Goal: Task Accomplishment & Management: Manage account settings

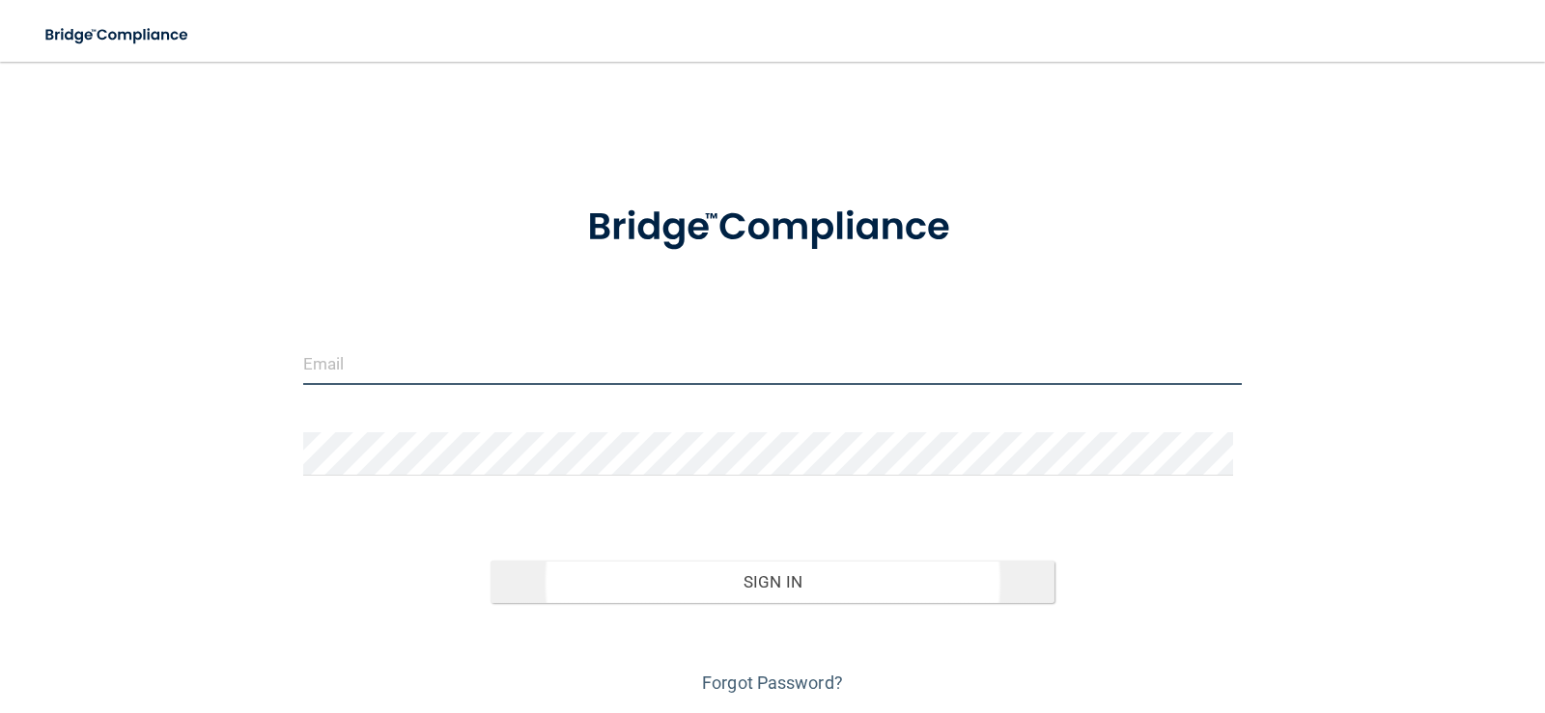
type input "Jennifercockrell2022@gmail.com"
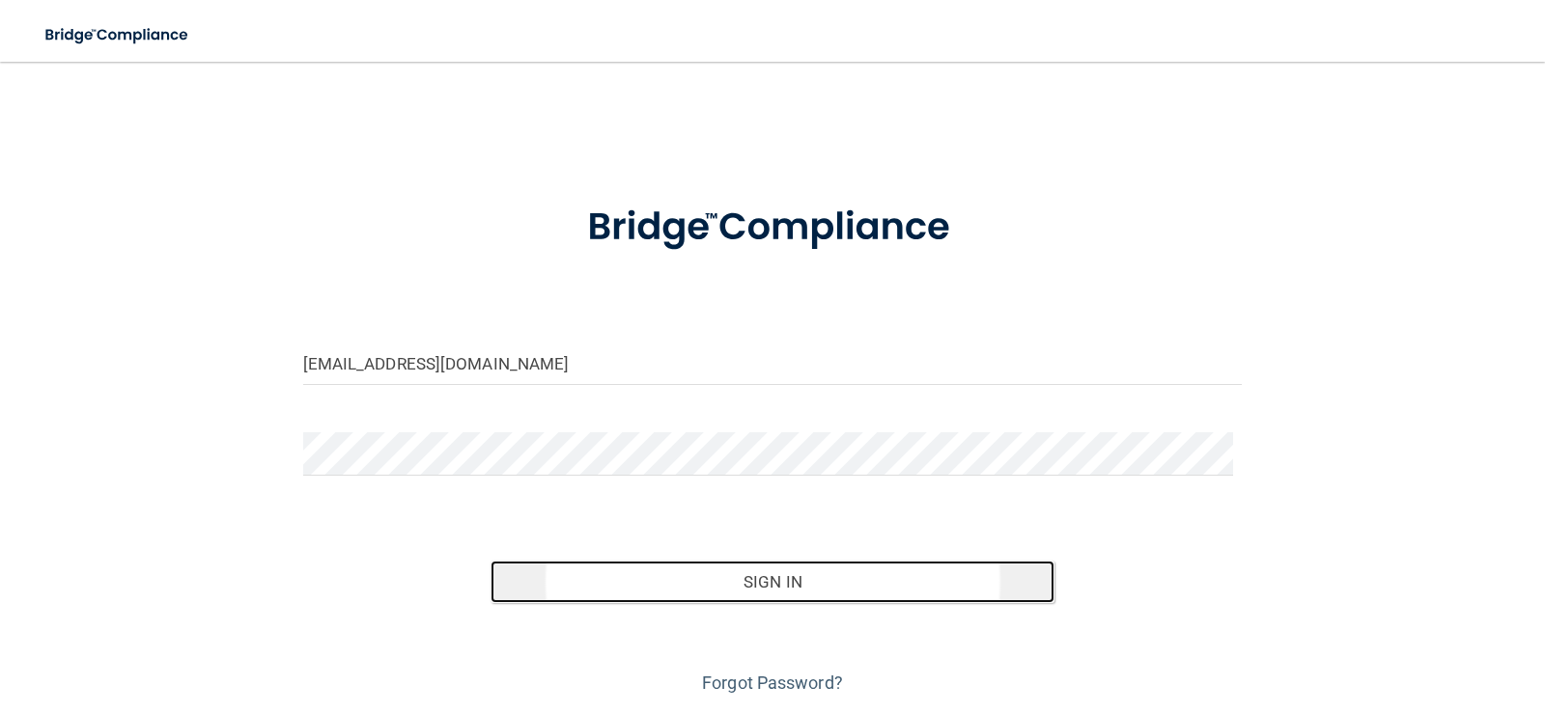
click at [787, 573] on button "Sign In" at bounding box center [772, 582] width 564 height 42
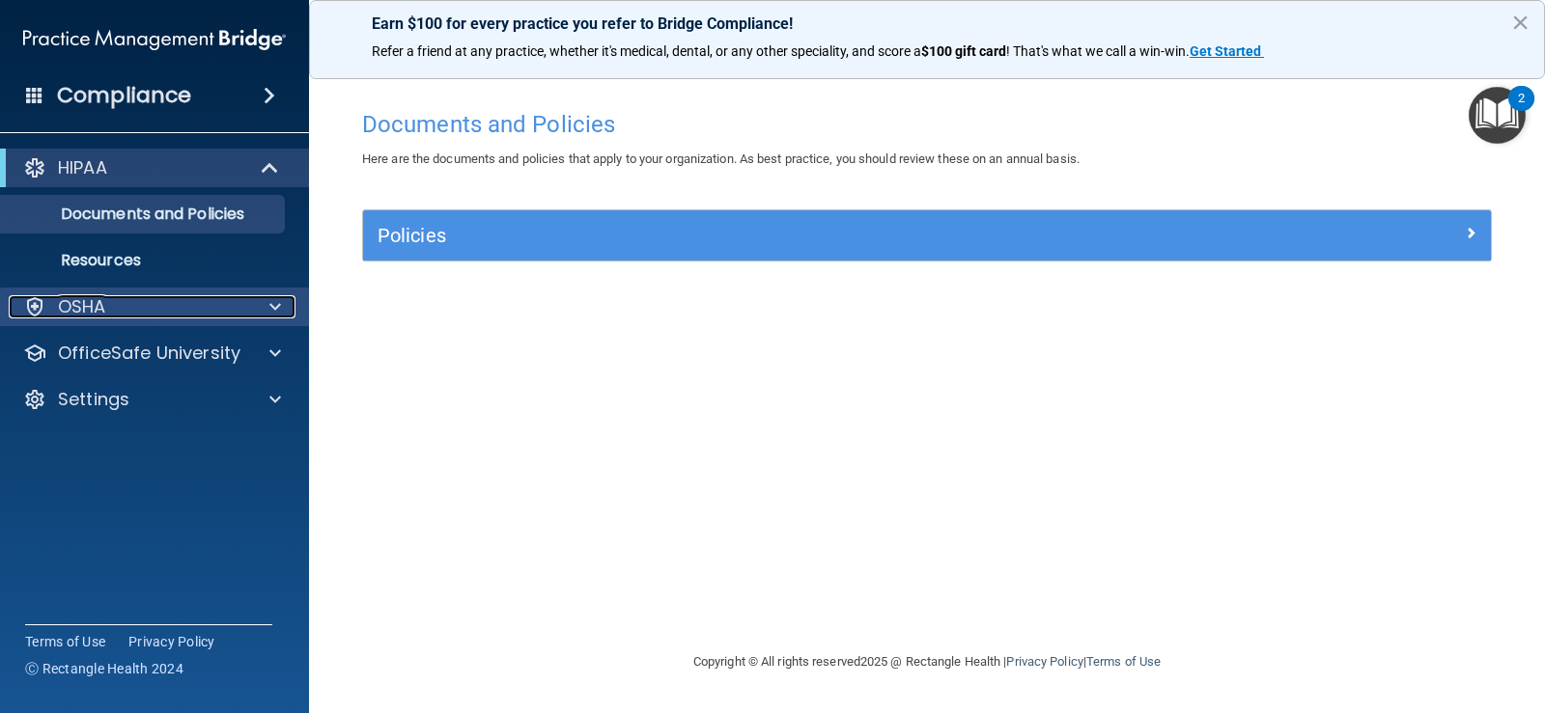
click at [269, 311] on span at bounding box center [275, 306] width 12 height 23
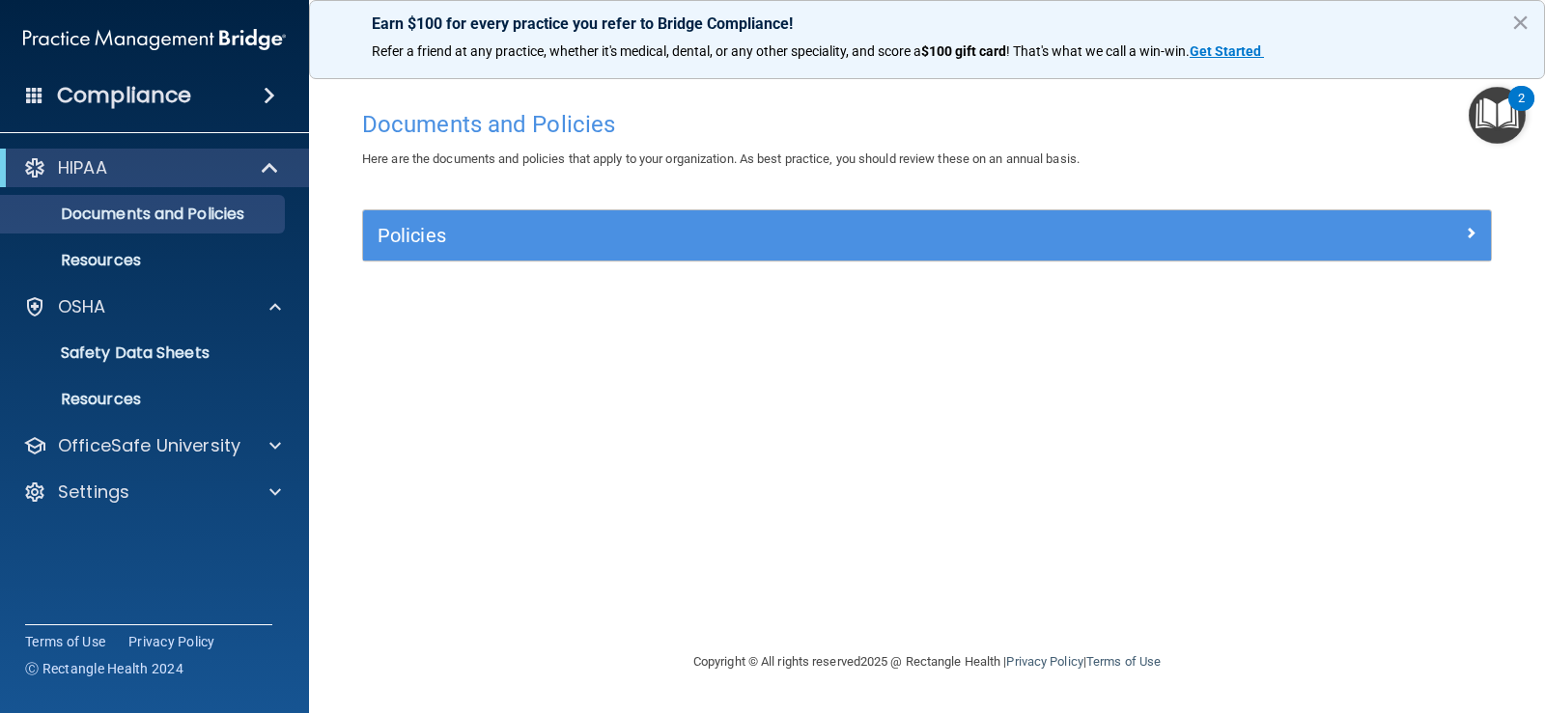
click at [270, 93] on span at bounding box center [270, 95] width 12 height 23
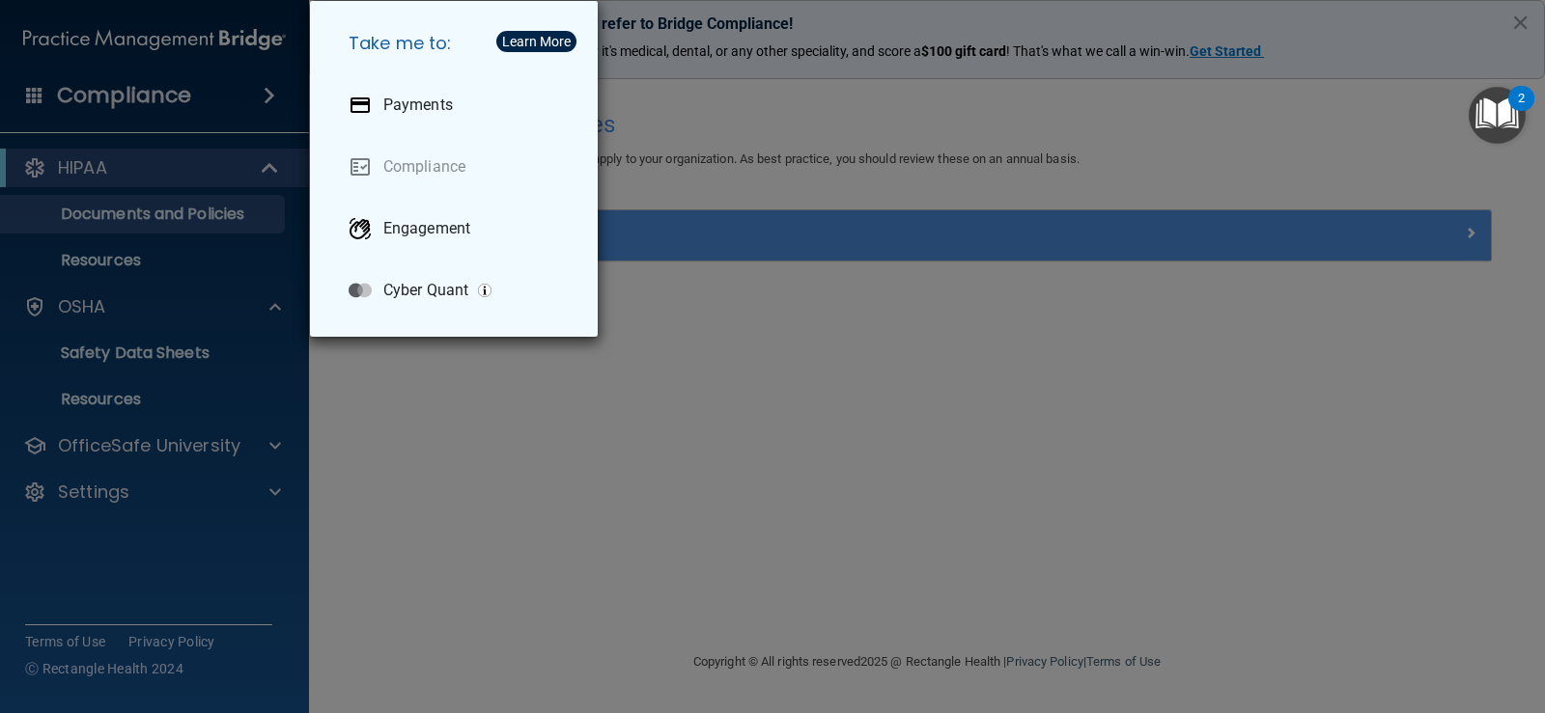
click at [270, 93] on div "Take me to: Payments Compliance Engagement Cyber Quant" at bounding box center [772, 356] width 1545 height 713
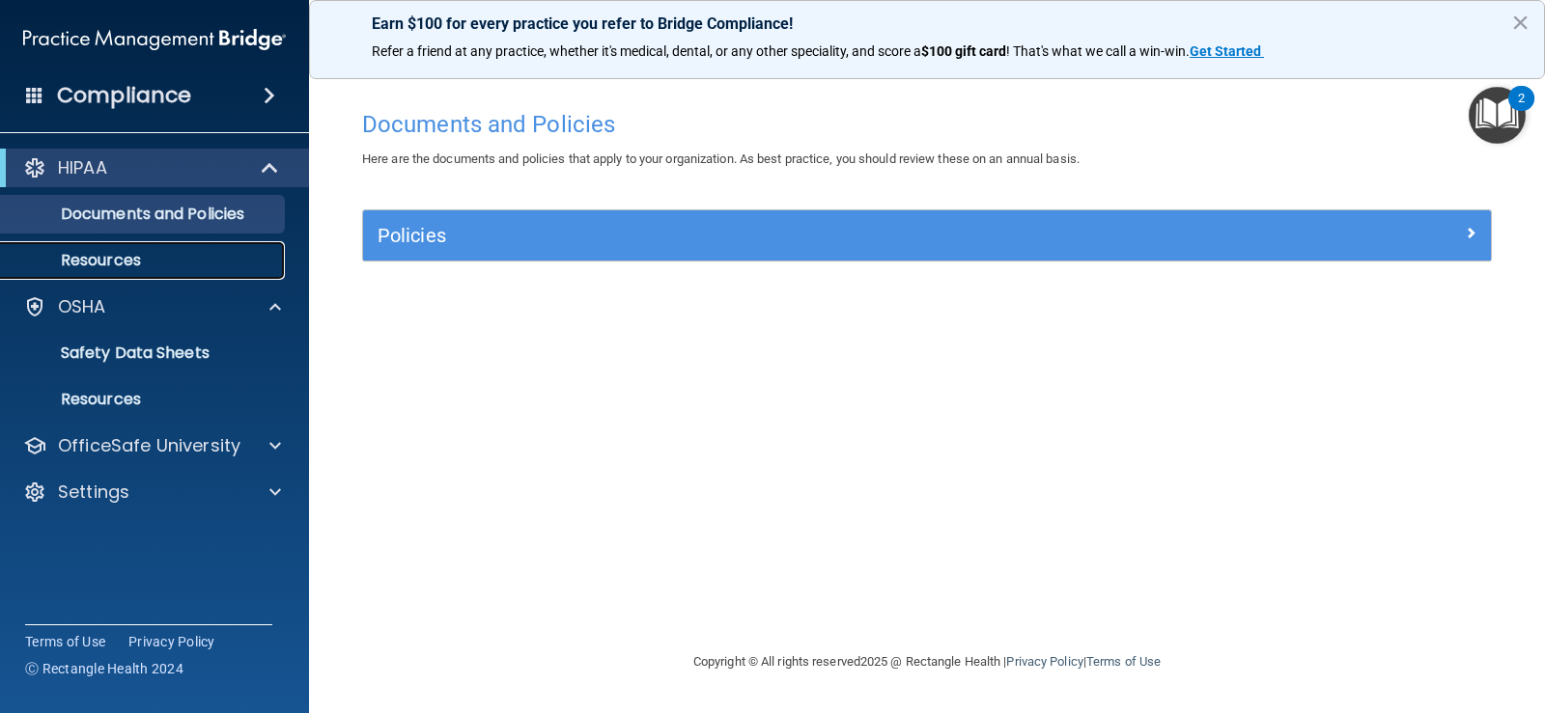
click at [199, 262] on p "Resources" at bounding box center [145, 260] width 264 height 19
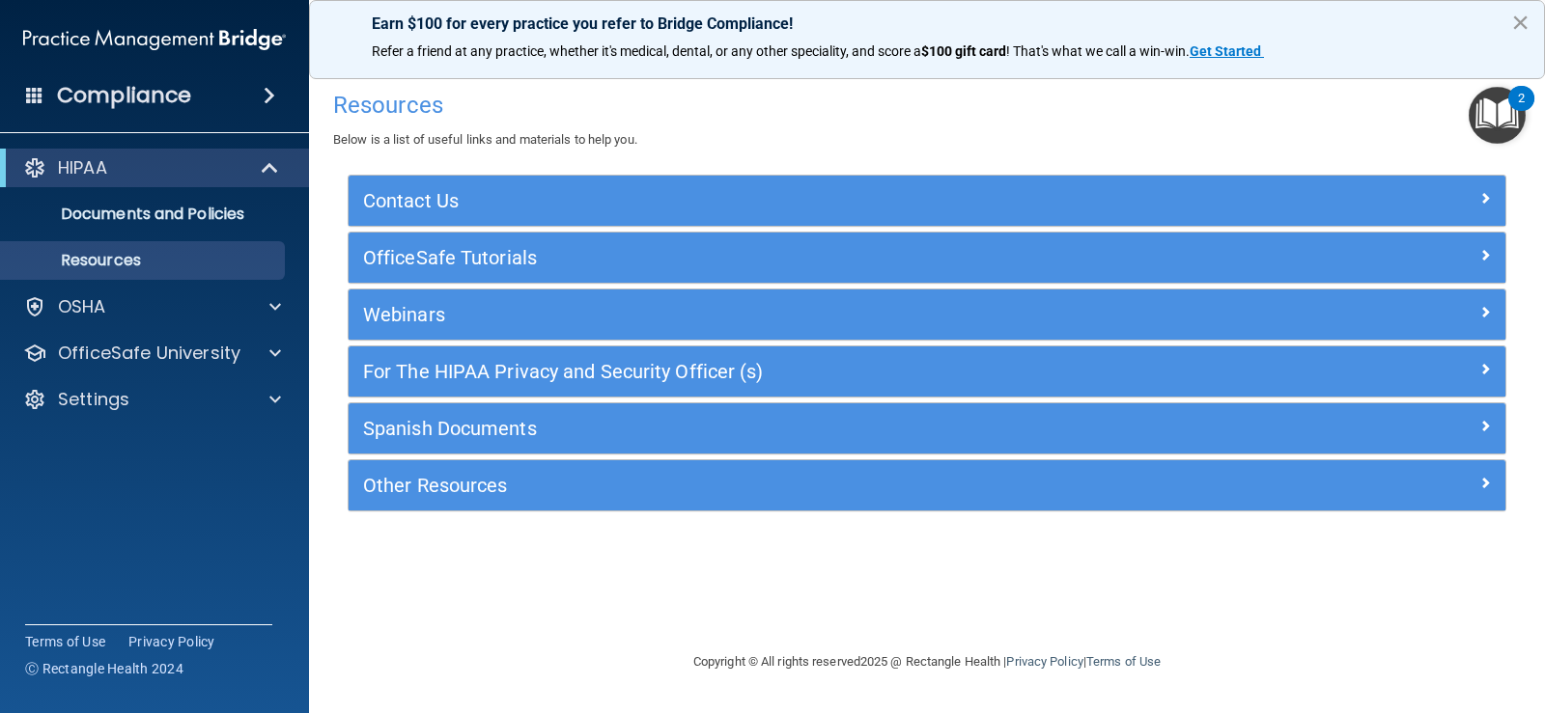
click at [1526, 24] on button "×" at bounding box center [1520, 22] width 18 height 31
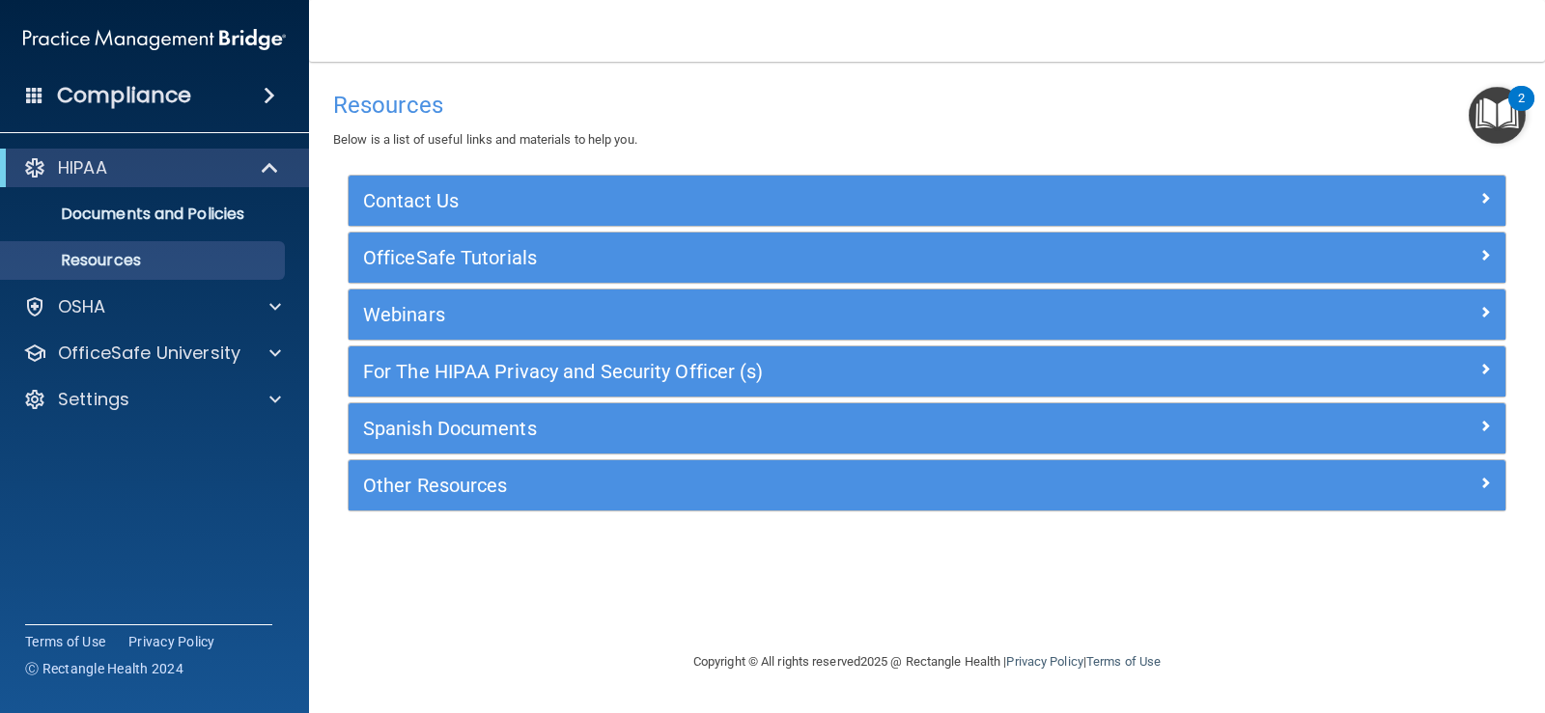
click at [273, 98] on span at bounding box center [270, 95] width 12 height 23
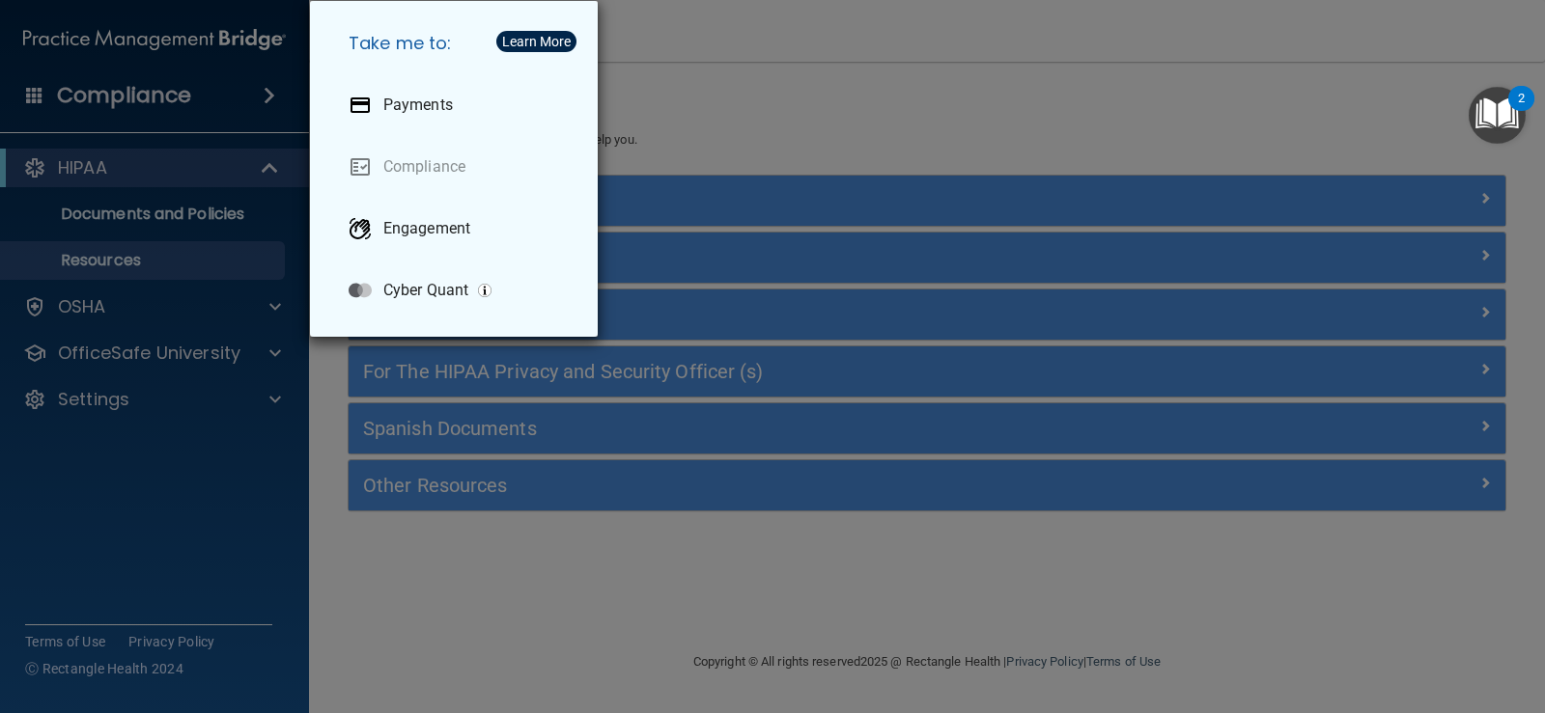
click at [37, 105] on div "Take me to: Payments Compliance Engagement Cyber Quant" at bounding box center [772, 356] width 1545 height 713
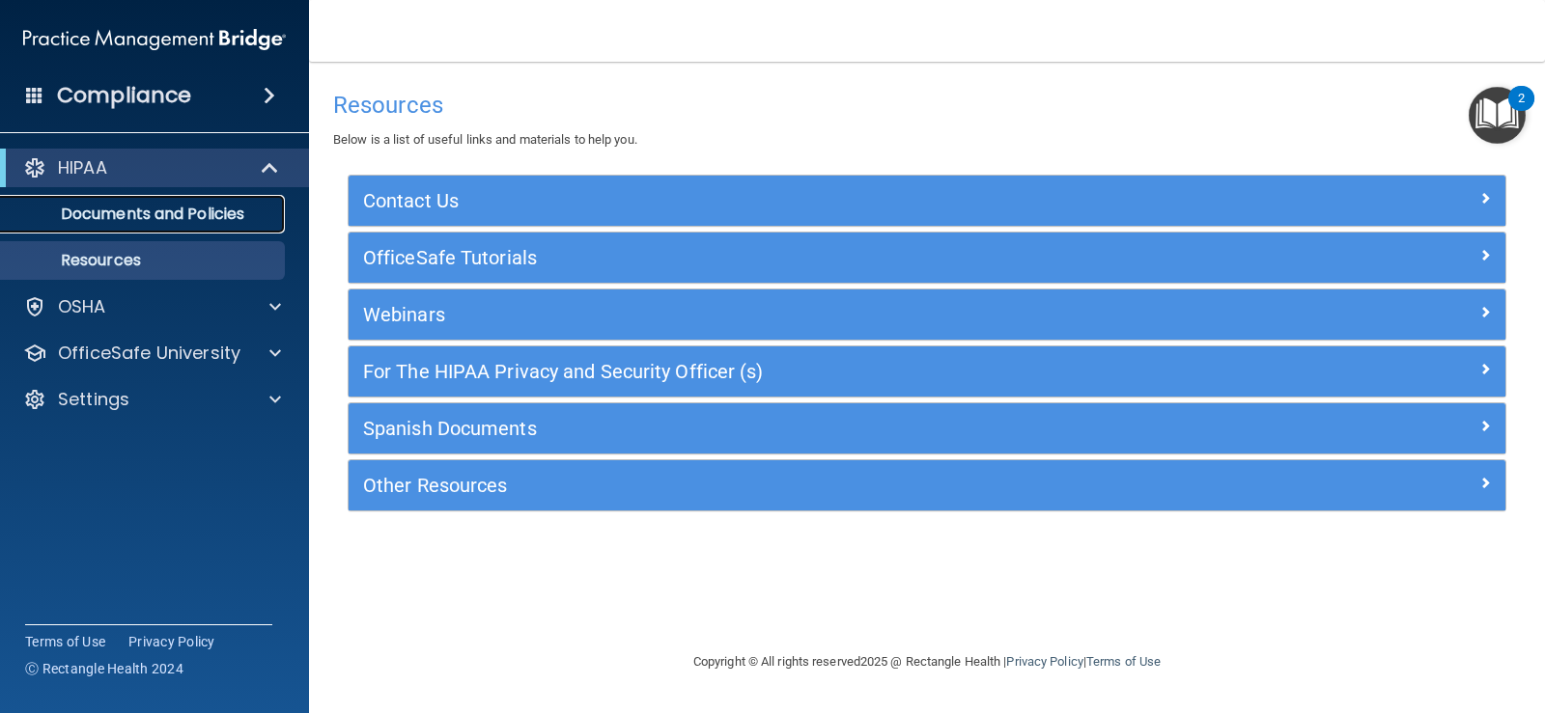
click at [216, 221] on p "Documents and Policies" at bounding box center [145, 214] width 264 height 19
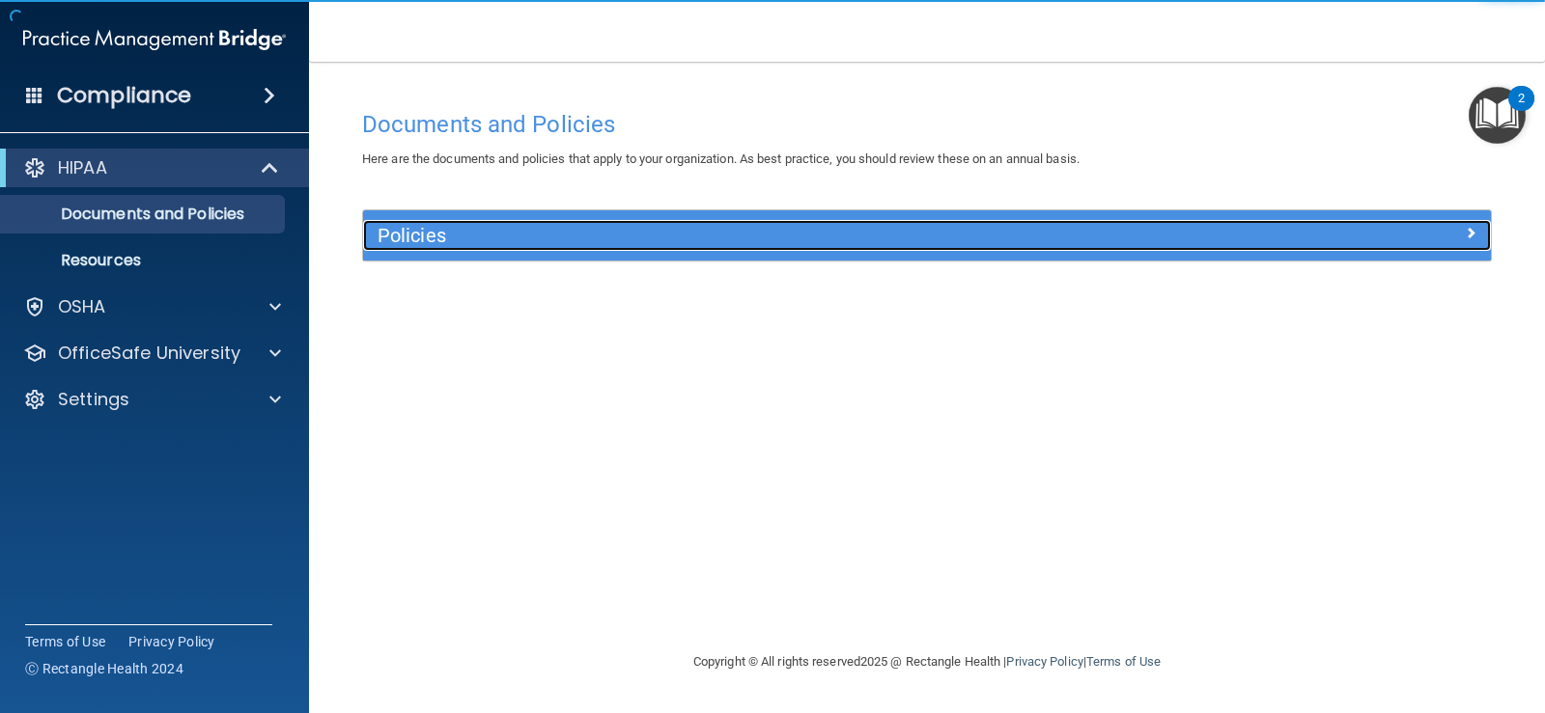
click at [1470, 234] on span at bounding box center [1471, 232] width 12 height 23
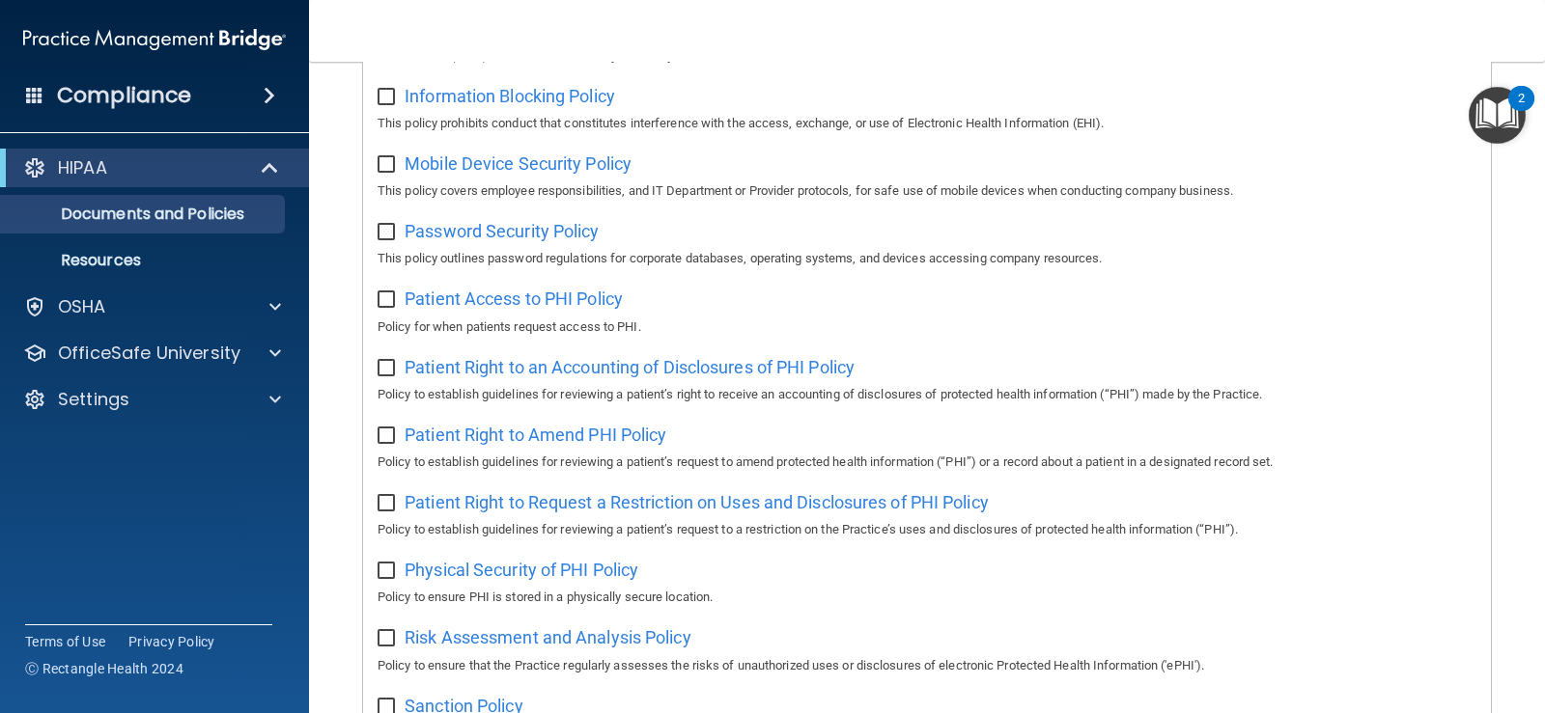
scroll to position [1255, 0]
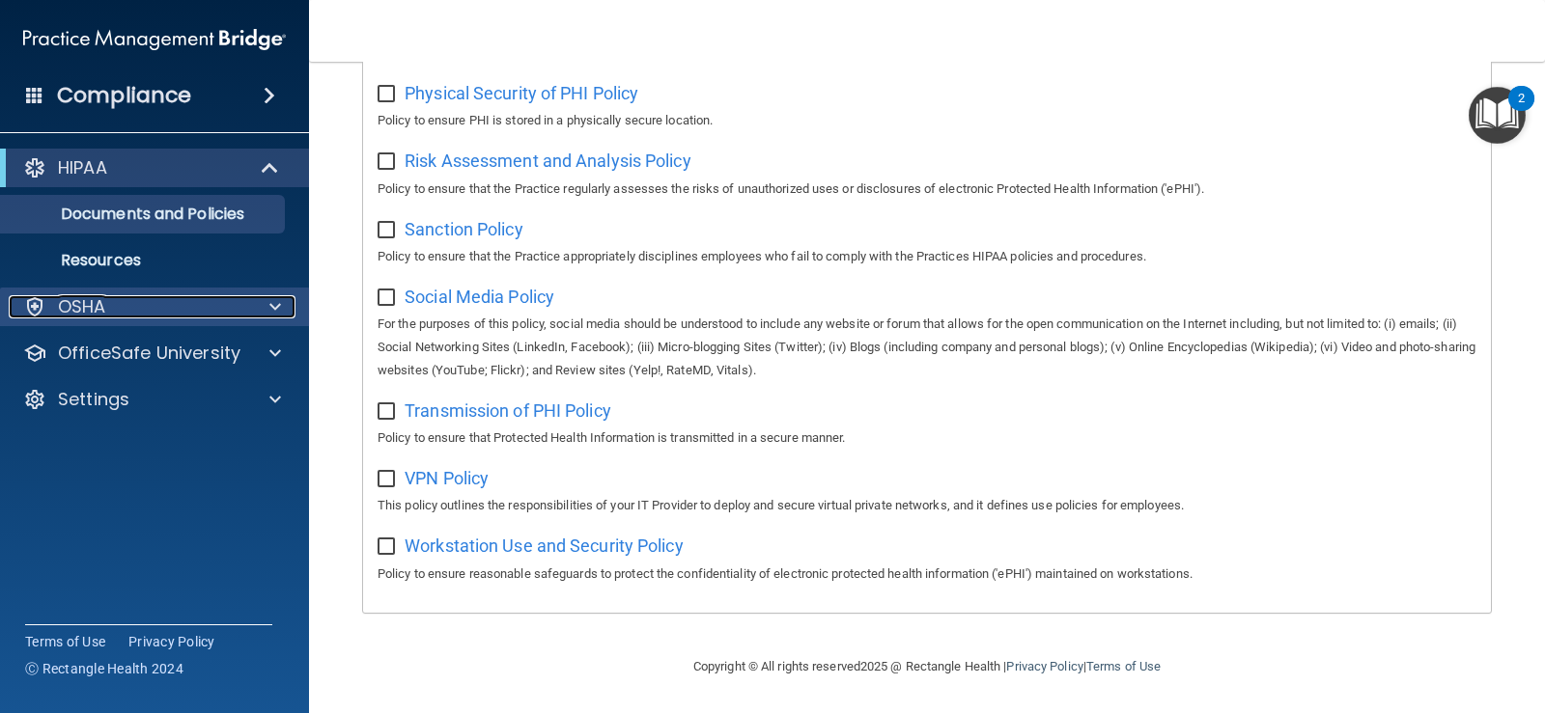
click at [284, 305] on div at bounding box center [272, 306] width 48 height 23
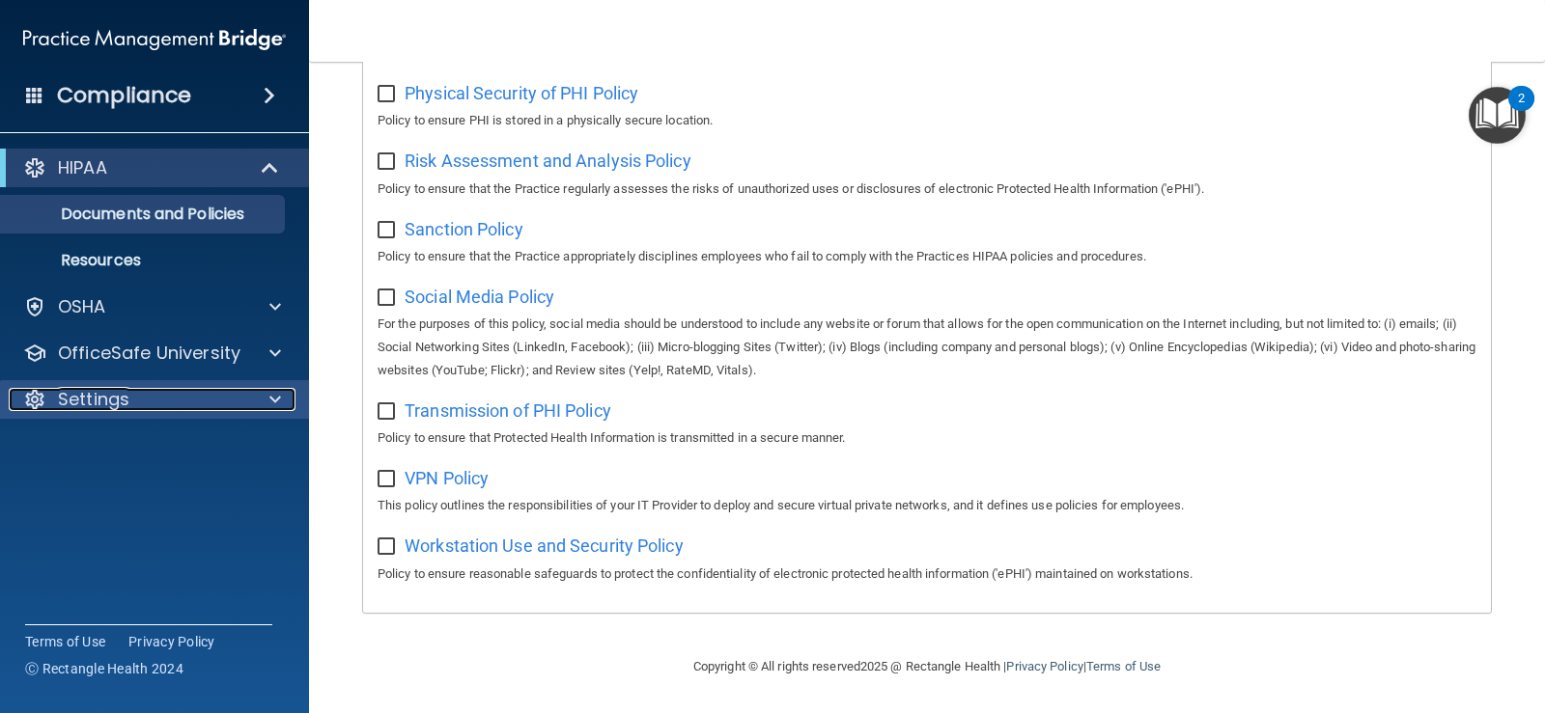
click at [279, 398] on span at bounding box center [275, 399] width 12 height 23
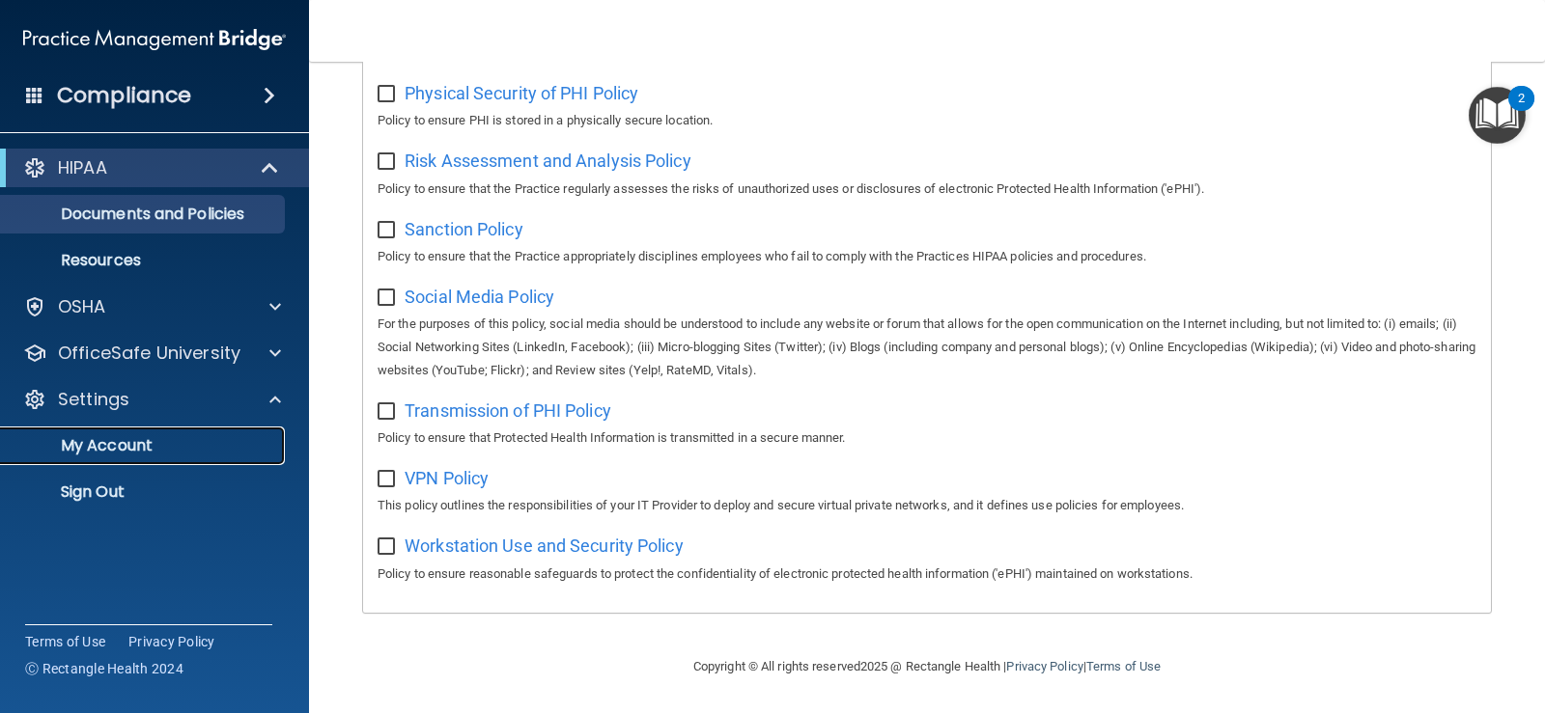
click at [98, 453] on p "My Account" at bounding box center [145, 445] width 264 height 19
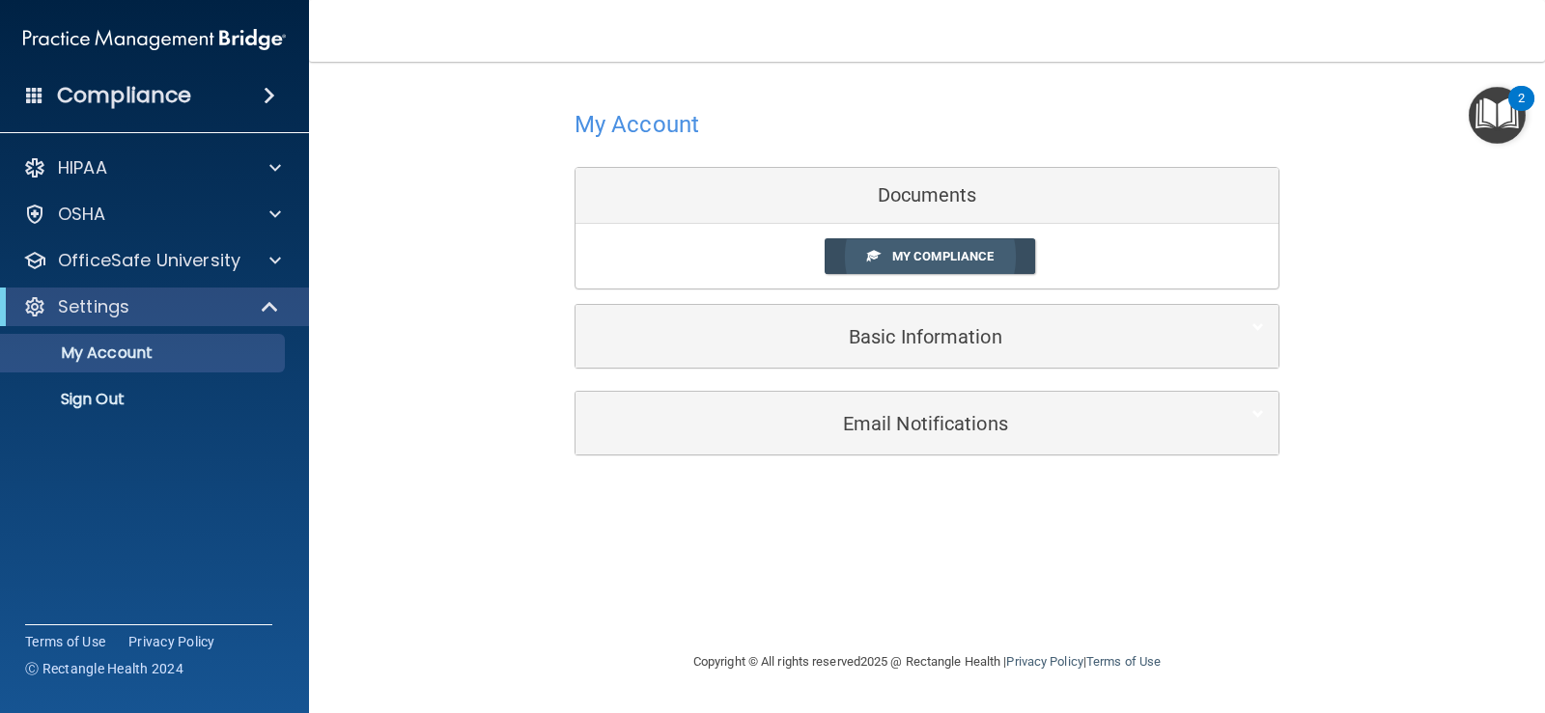
click at [957, 259] on span "My Compliance" at bounding box center [942, 256] width 101 height 14
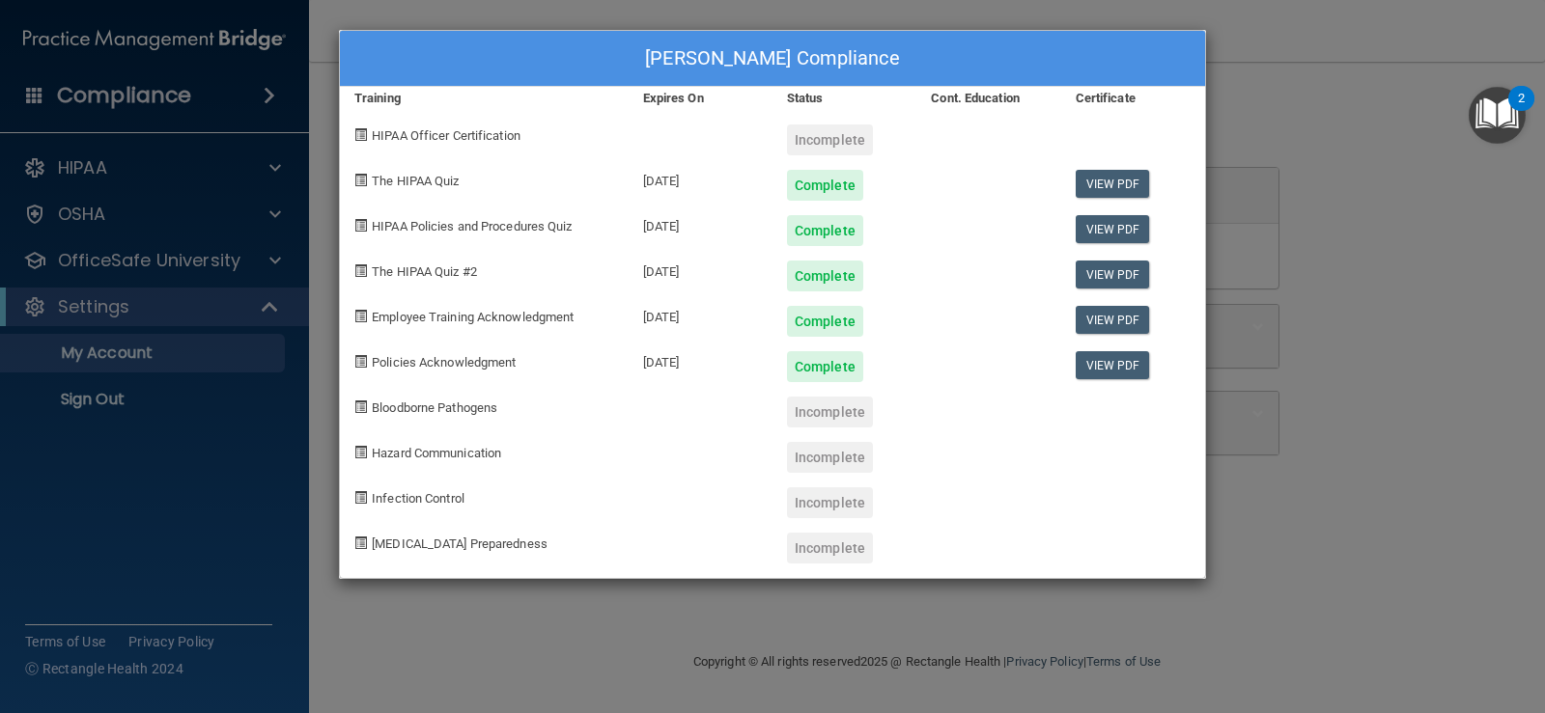
click at [840, 131] on div "Incomplete" at bounding box center [830, 140] width 86 height 31
click at [402, 140] on span "HIPAA Officer Certification" at bounding box center [446, 135] width 149 height 14
click at [339, 129] on div "Jennifer Cockrell's Compliance Training Expires On Status Cont. Education Certi…" at bounding box center [772, 304] width 867 height 549
click at [355, 132] on span at bounding box center [360, 134] width 13 height 13
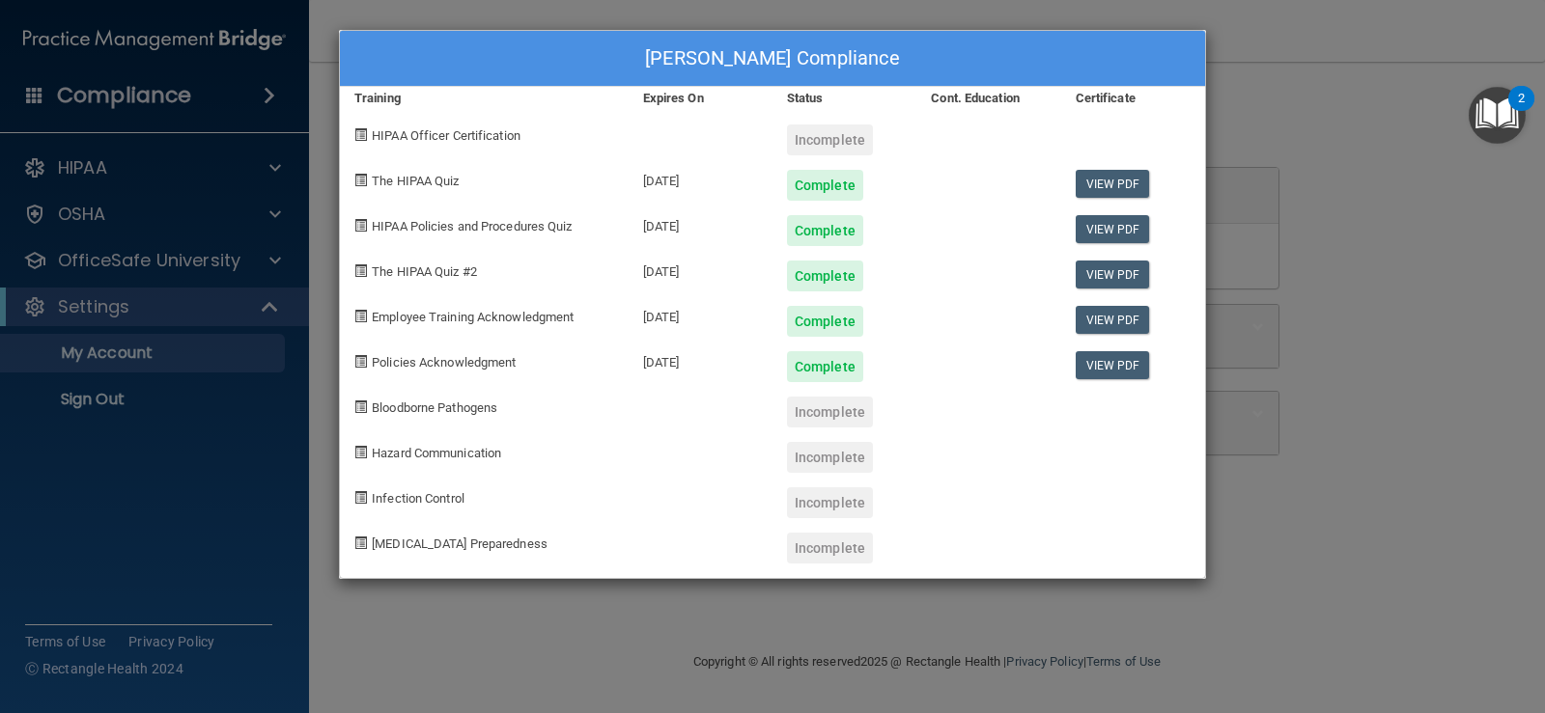
click at [1292, 126] on div "Jennifer Cockrell's Compliance Training Expires On Status Cont. Education Certi…" at bounding box center [772, 356] width 1545 height 713
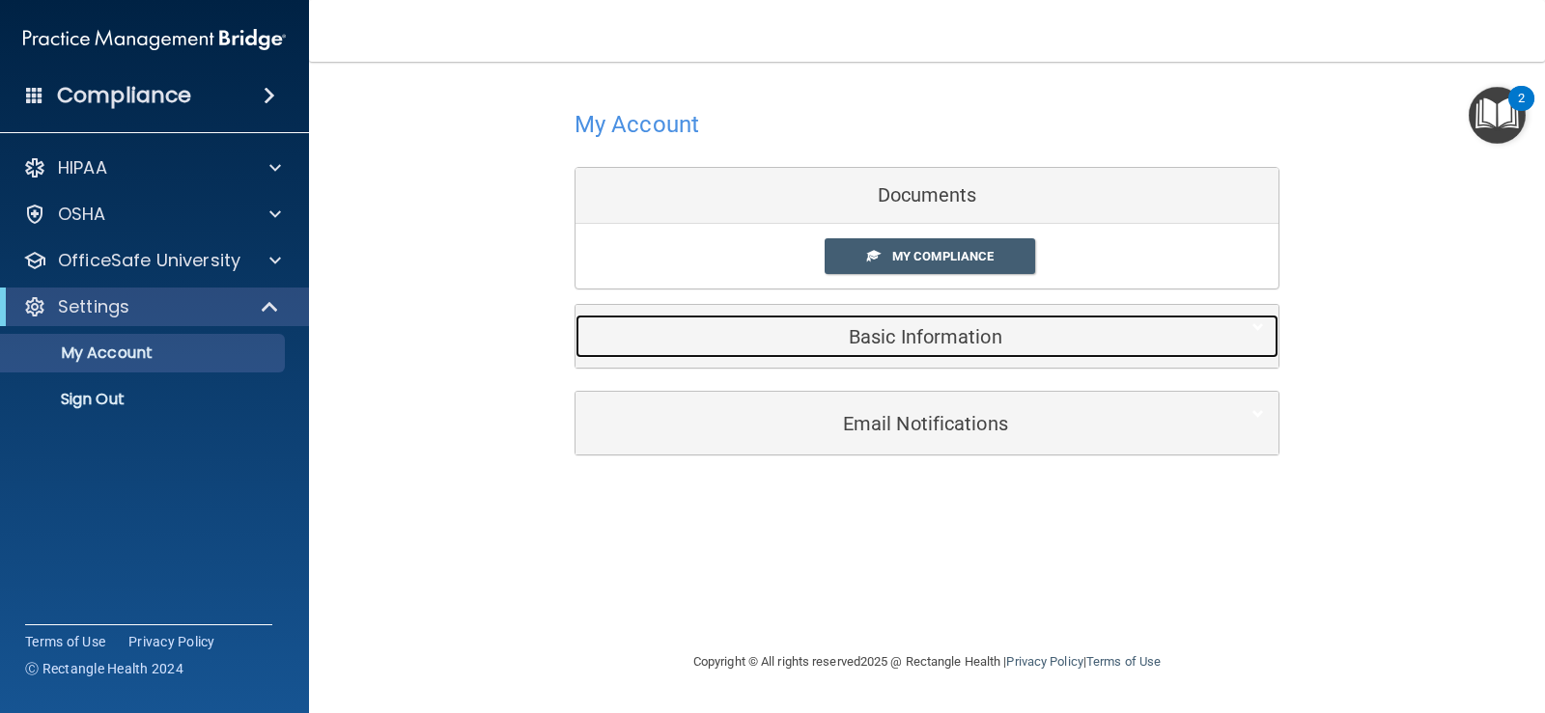
click at [922, 328] on h5 "Basic Information" at bounding box center [897, 336] width 615 height 21
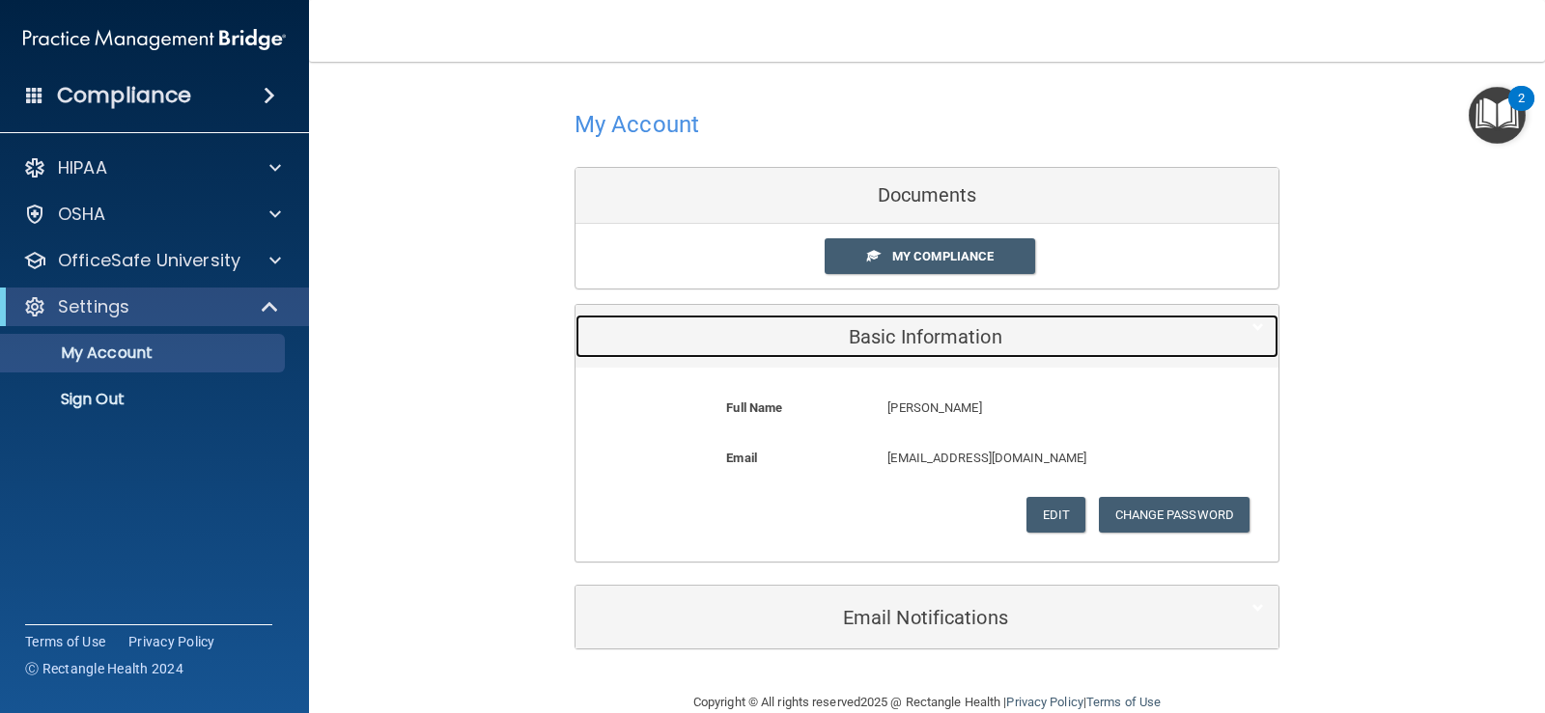
scroll to position [36, 0]
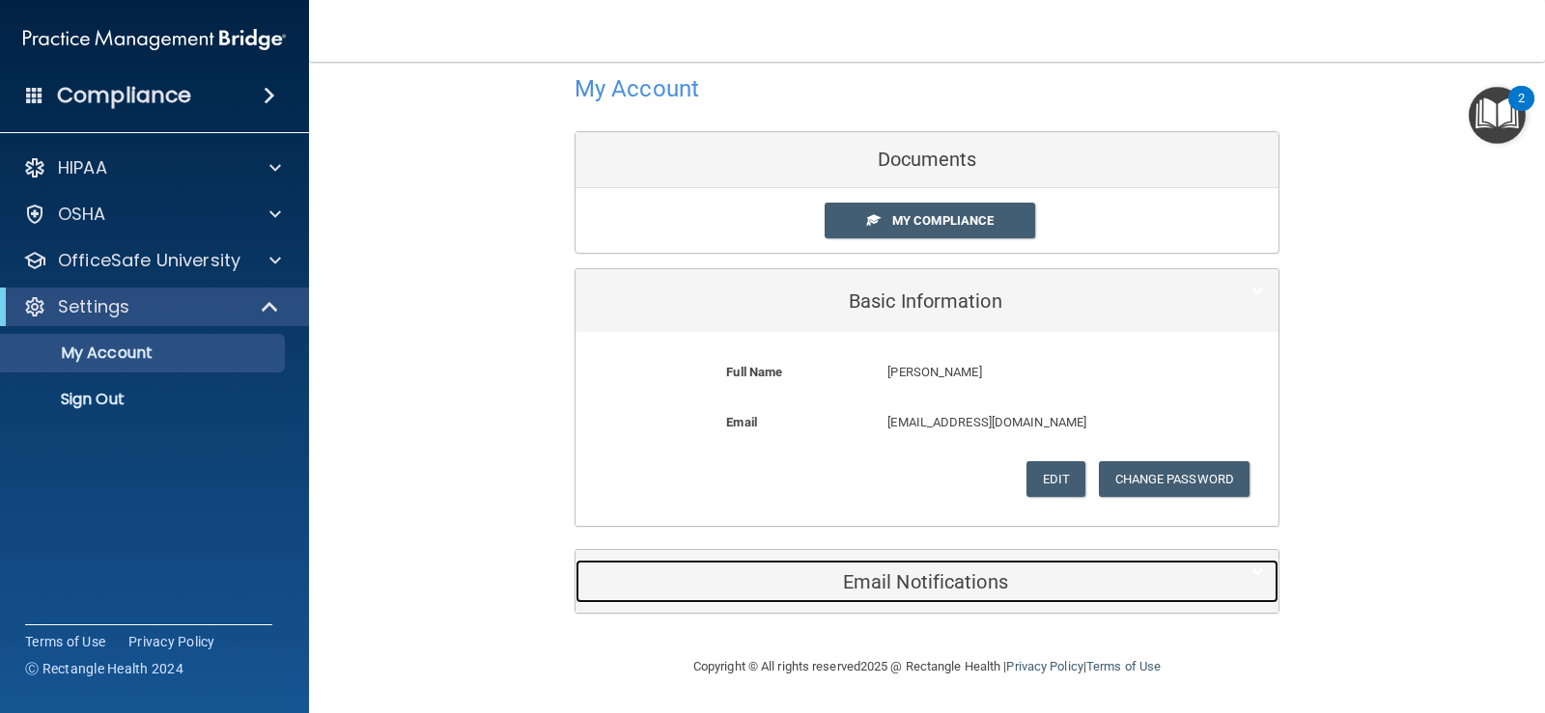
click at [869, 585] on h5 "Email Notifications" at bounding box center [897, 582] width 615 height 21
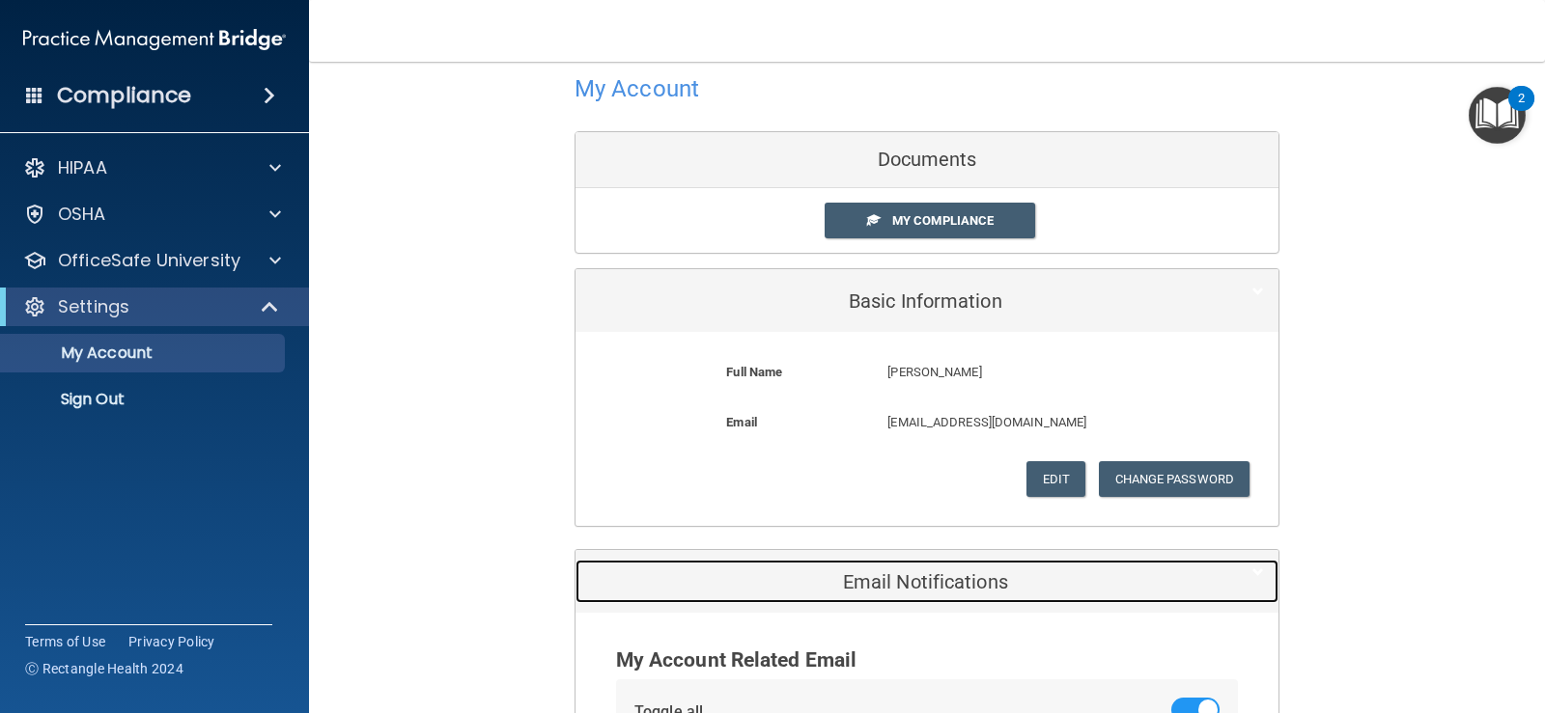
scroll to position [274, 0]
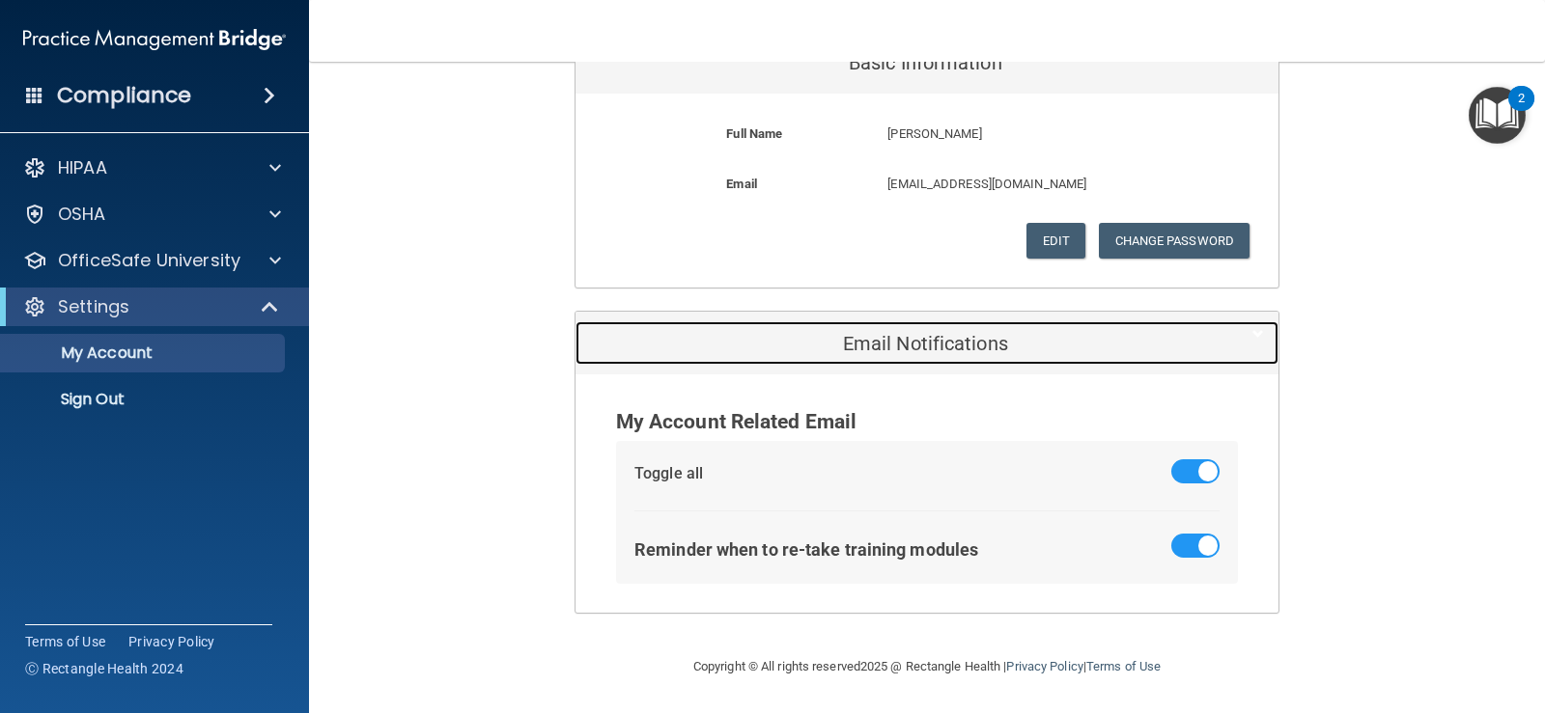
click at [877, 350] on h5 "Email Notifications" at bounding box center [897, 343] width 615 height 21
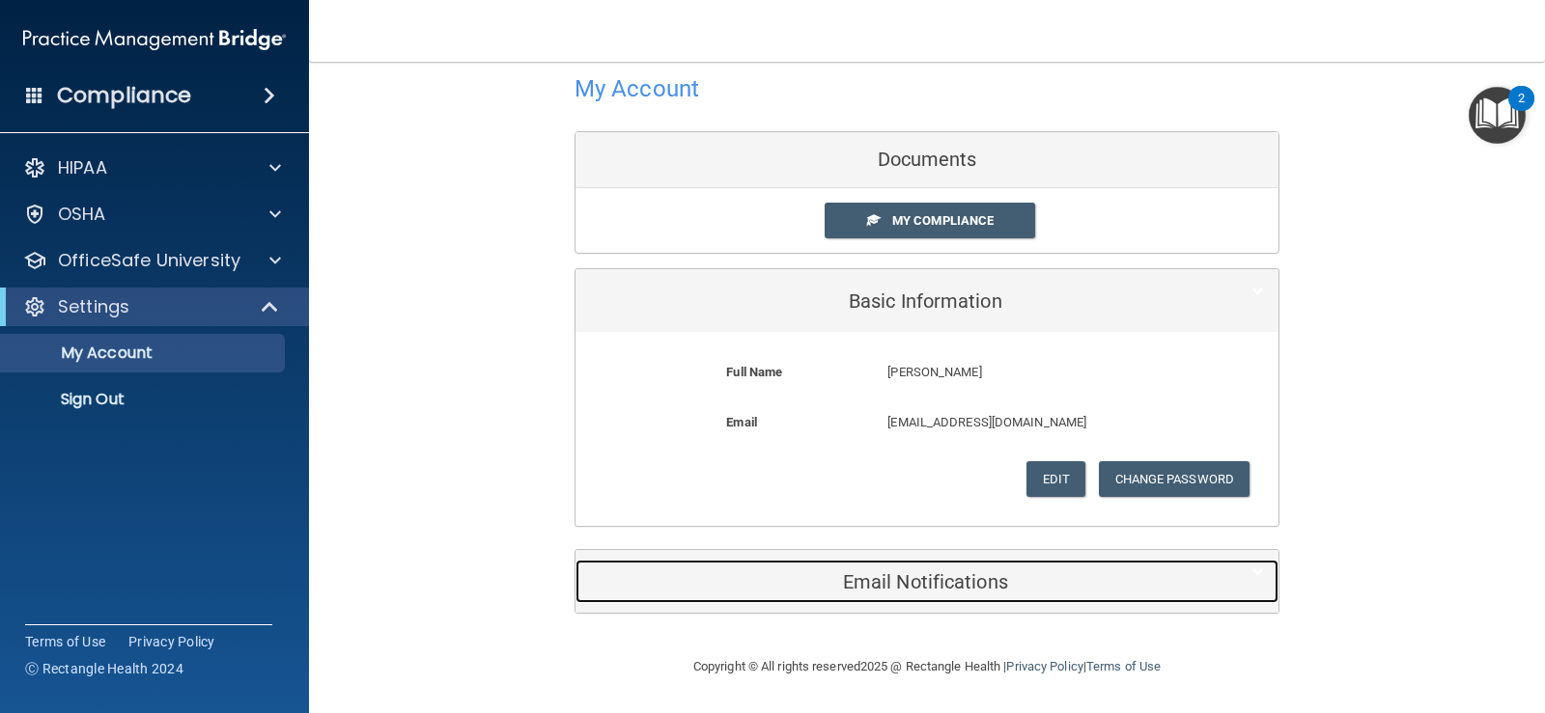
scroll to position [36, 0]
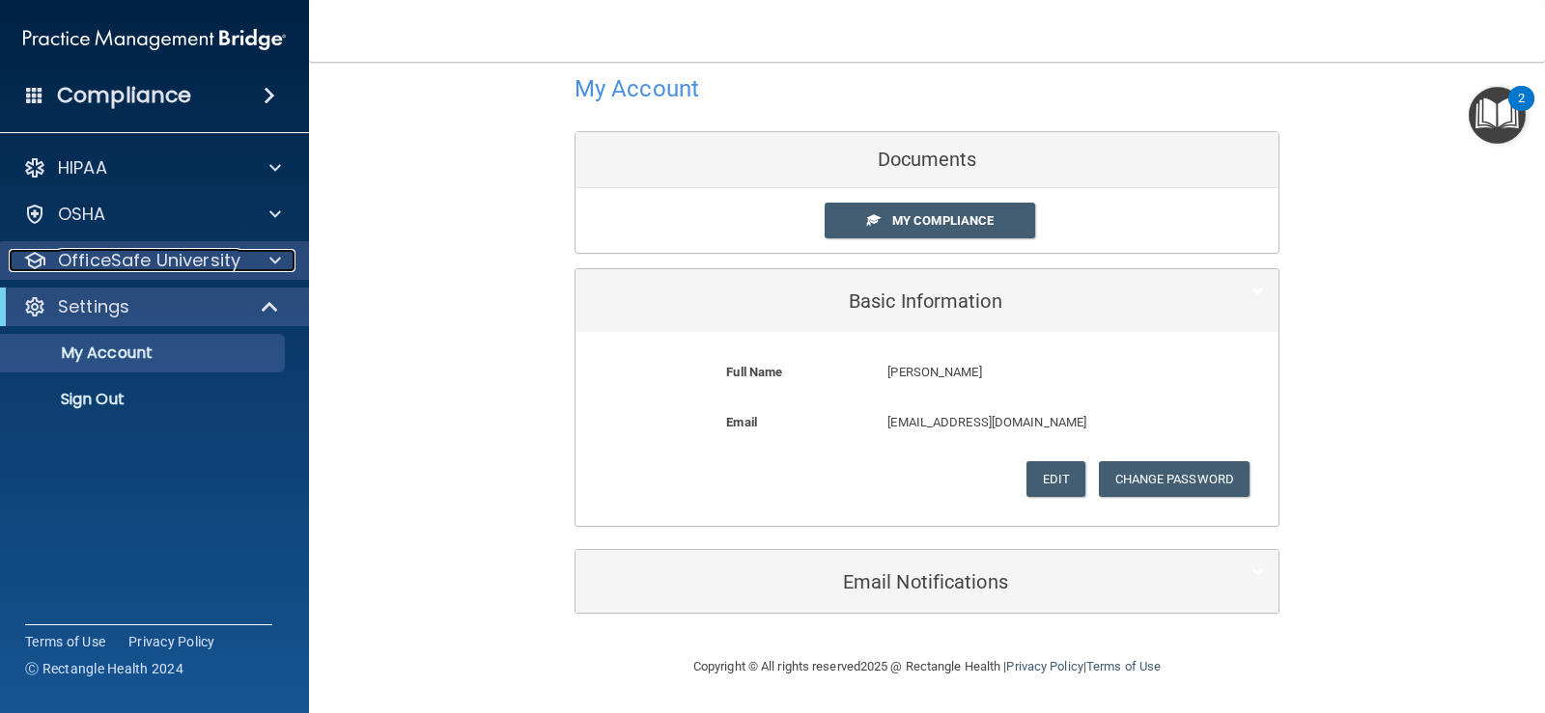
click at [238, 252] on div "OfficeSafe University" at bounding box center [128, 260] width 239 height 23
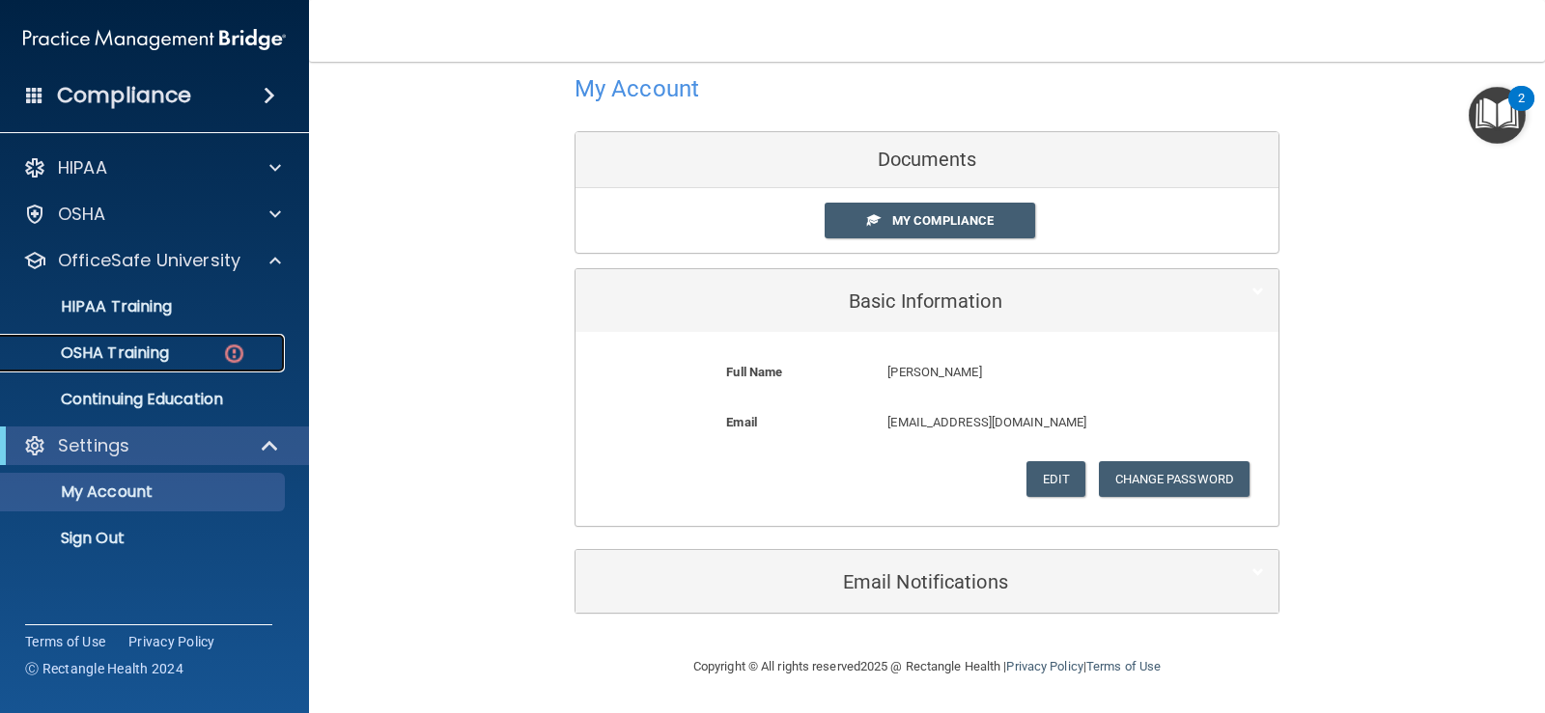
click at [150, 355] on p "OSHA Training" at bounding box center [91, 353] width 156 height 19
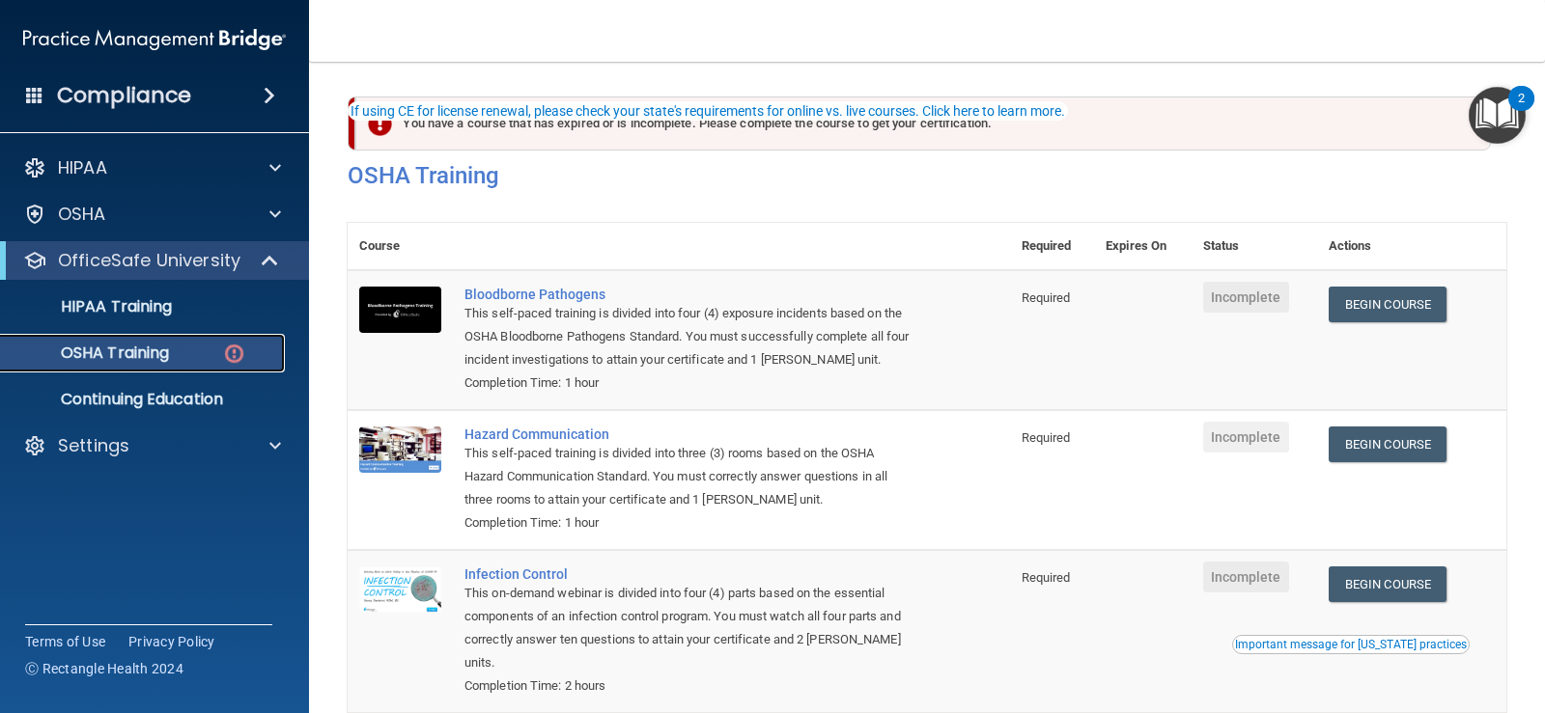
scroll to position [97, 0]
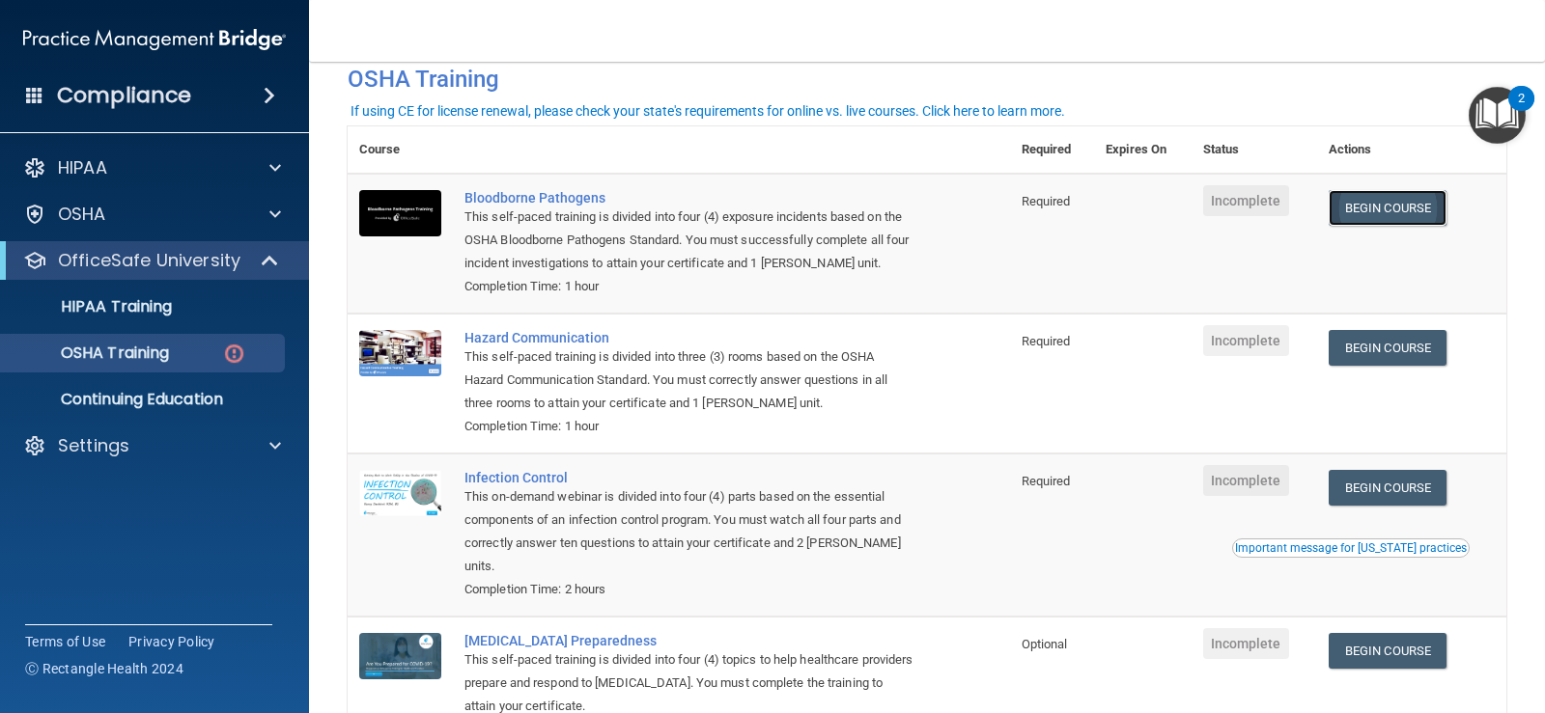
click at [1399, 223] on link "Begin Course" at bounding box center [1388, 208] width 118 height 36
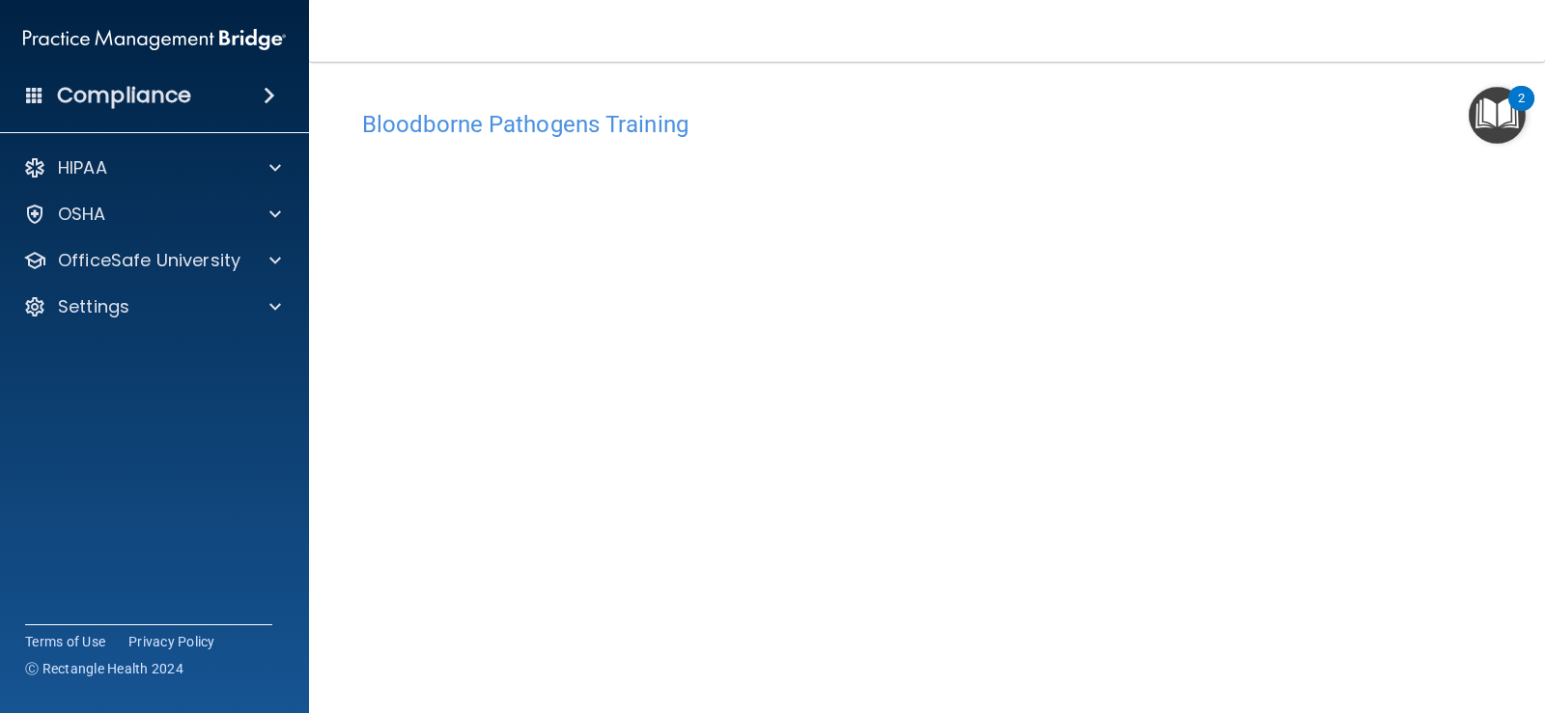
drag, startPoint x: 825, startPoint y: 101, endPoint x: 696, endPoint y: 129, distance: 132.4
click at [815, 101] on div "Bloodborne Pathogens Training" at bounding box center [927, 123] width 1159 height 47
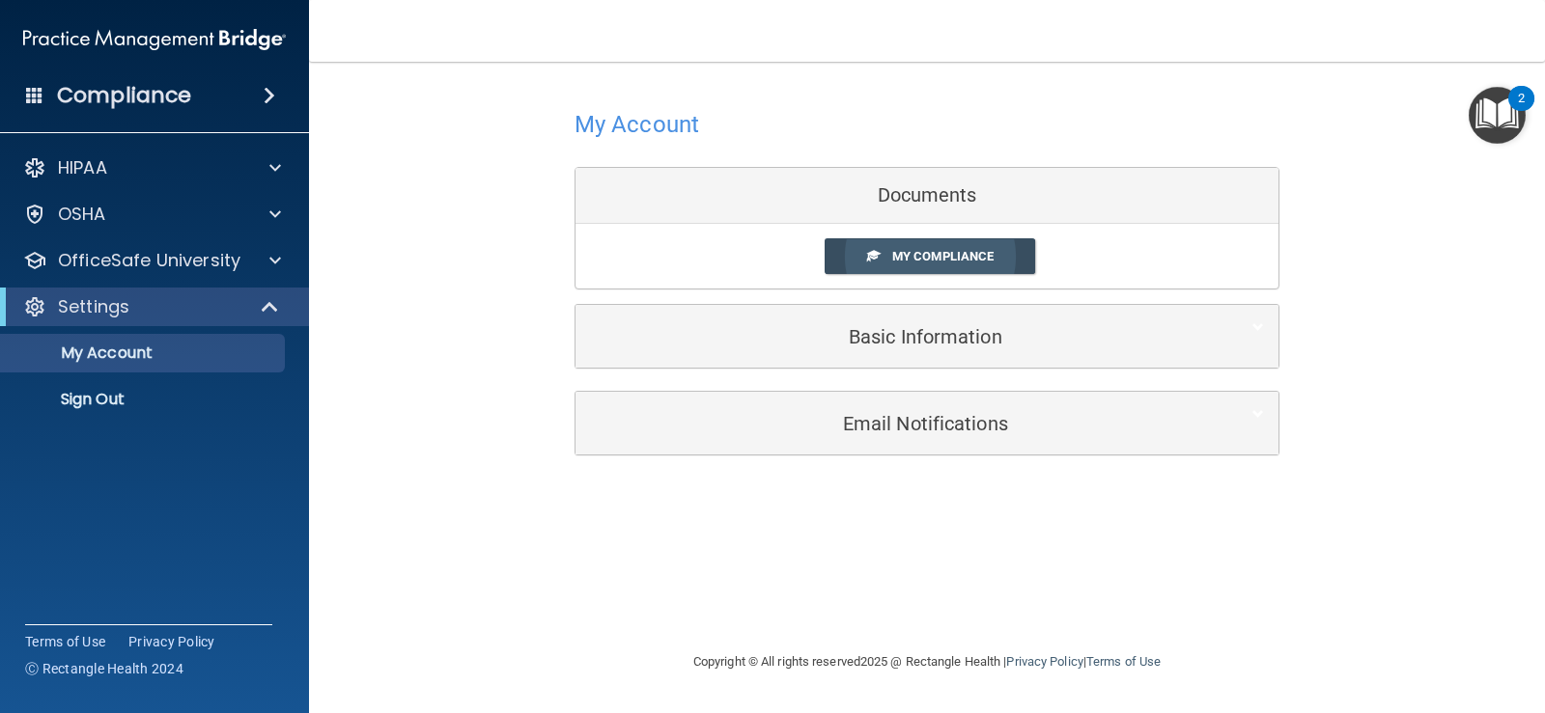
click at [969, 252] on span "My Compliance" at bounding box center [942, 256] width 101 height 14
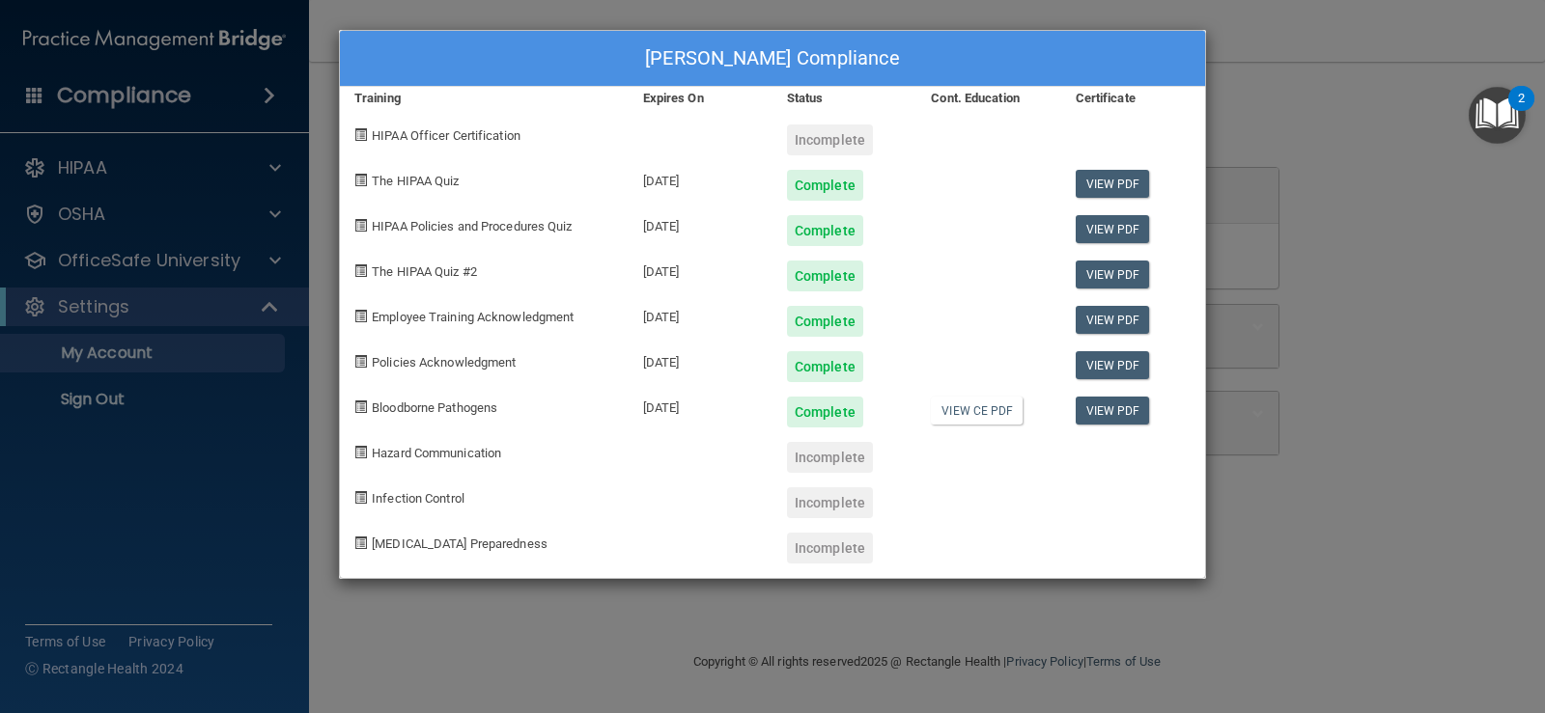
click at [1362, 408] on div "Jennifer Cockrell's Compliance Training Expires On Status Cont. Education Certi…" at bounding box center [772, 356] width 1545 height 713
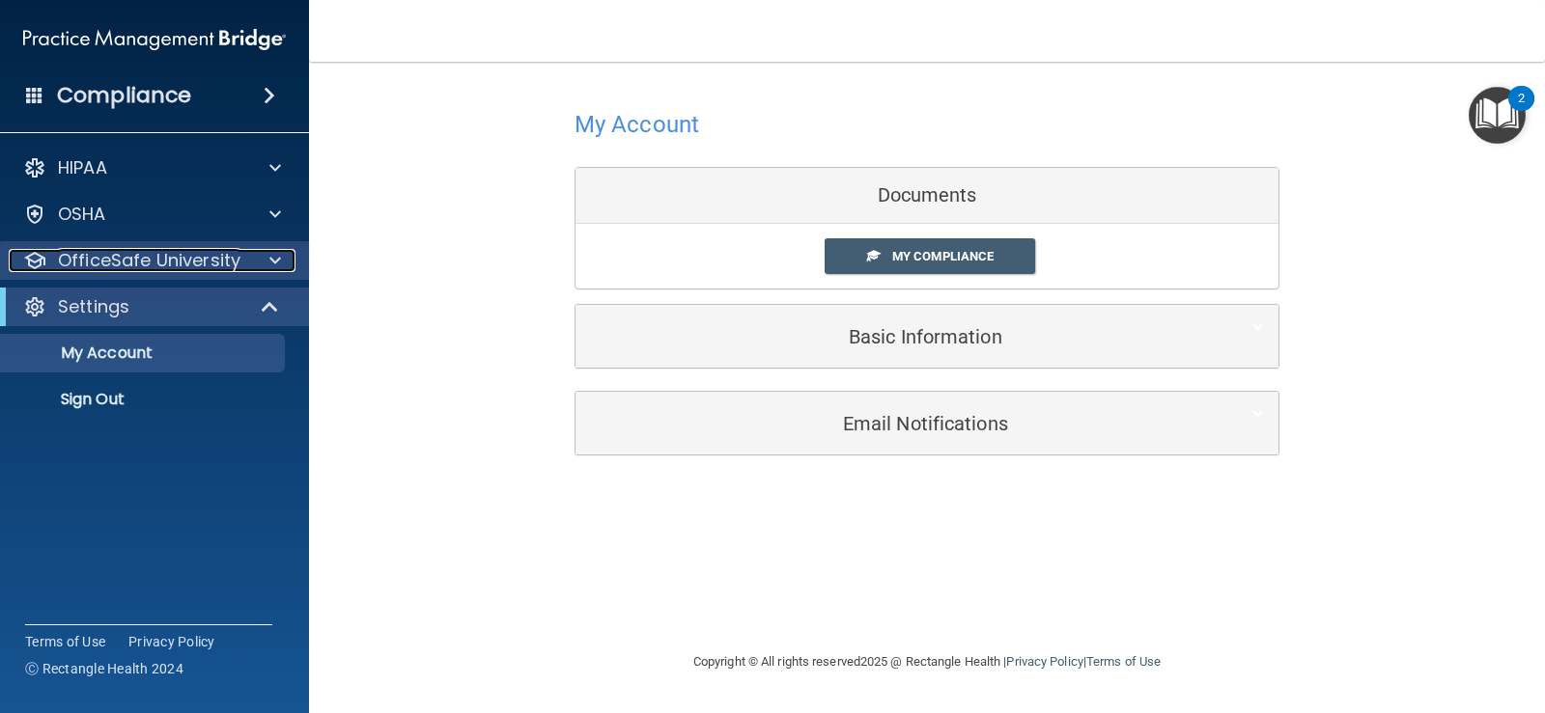
click at [281, 255] on div at bounding box center [272, 260] width 48 height 23
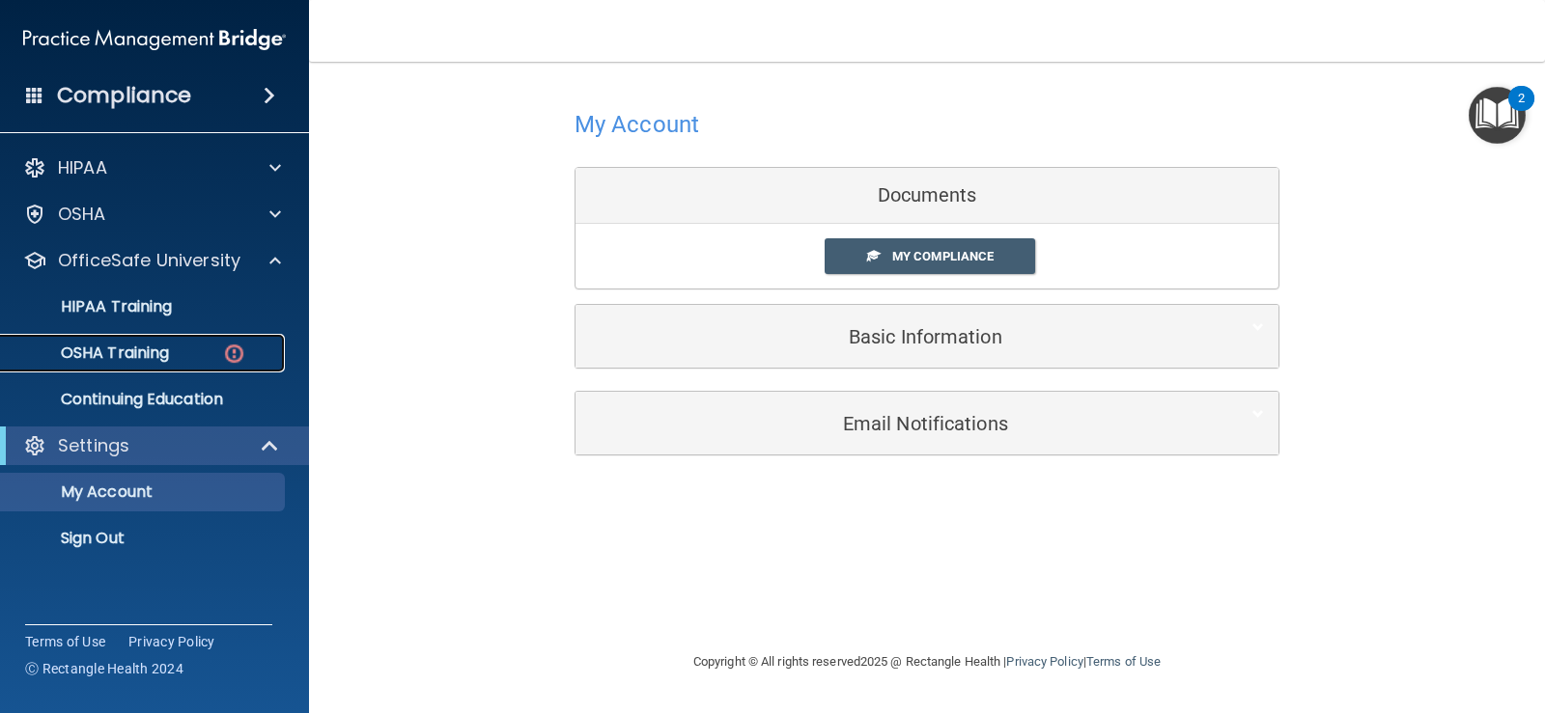
click at [143, 366] on link "OSHA Training" at bounding box center [133, 353] width 304 height 39
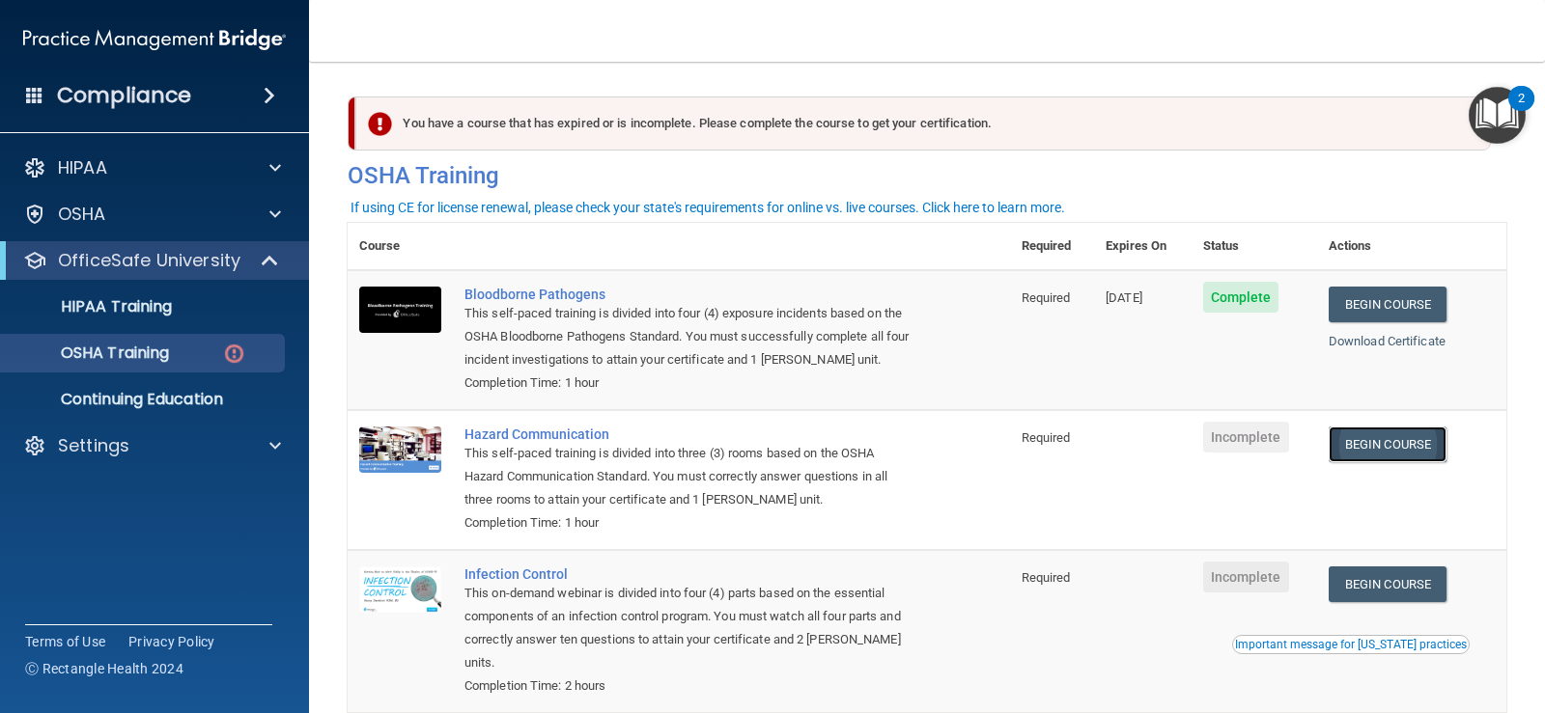
click at [1396, 440] on link "Begin Course" at bounding box center [1388, 445] width 118 height 36
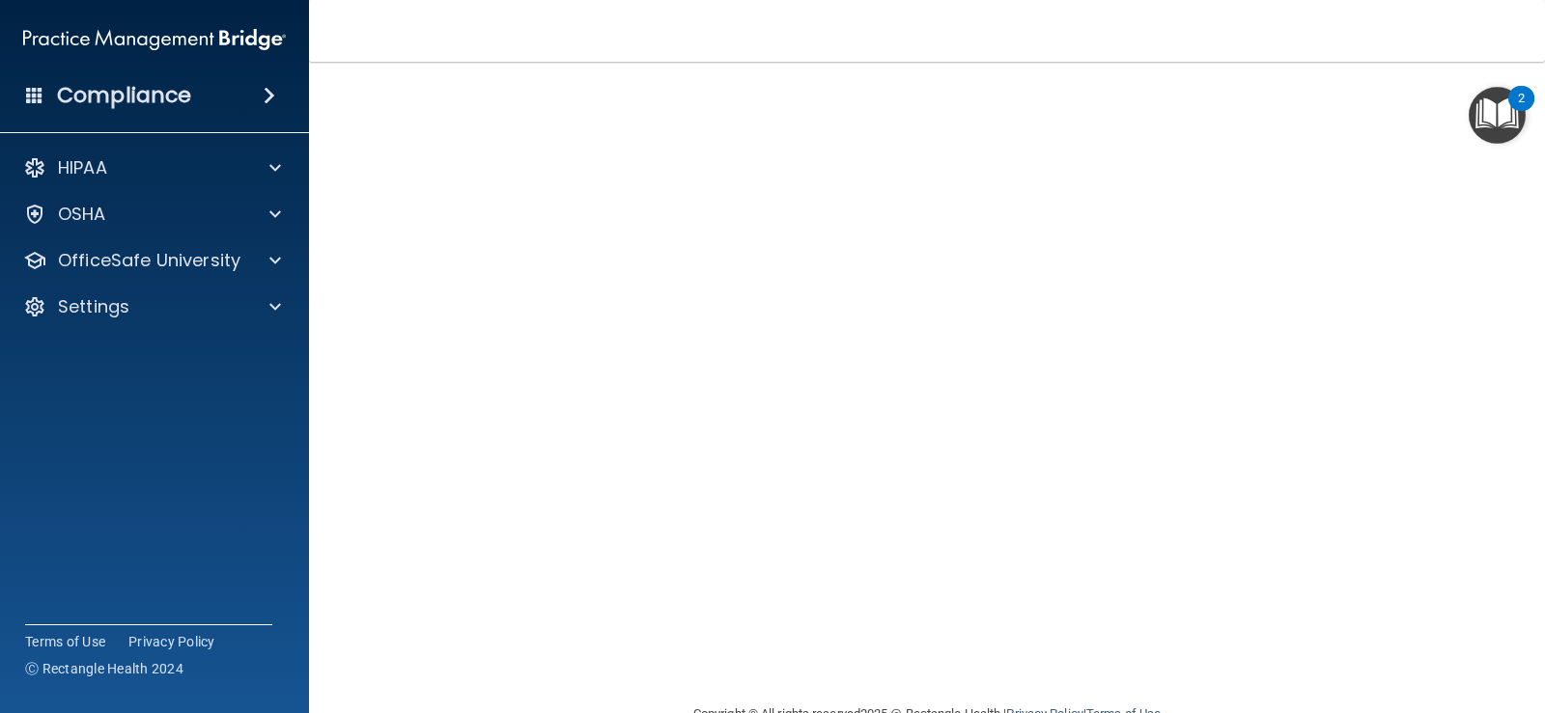
scroll to position [13, 0]
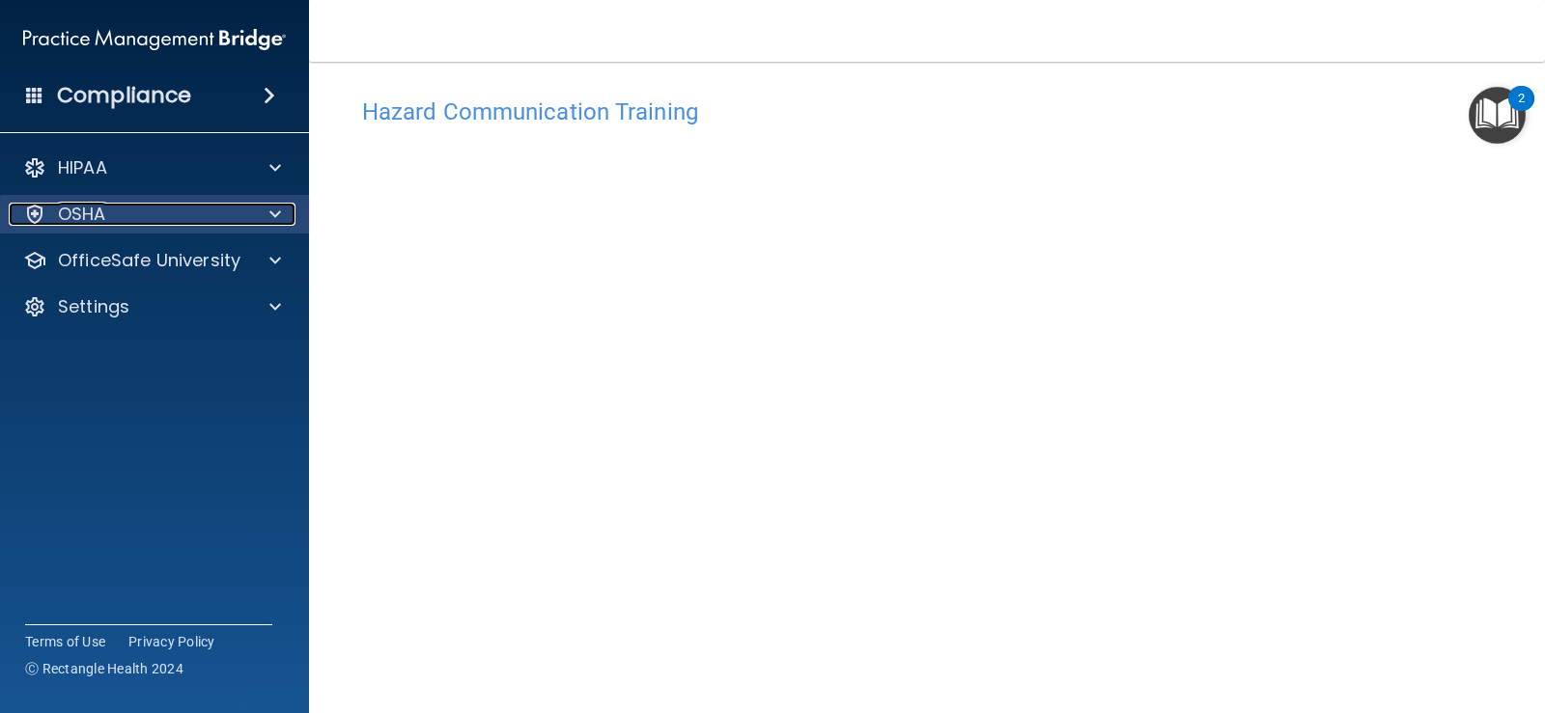
click at [269, 217] on span at bounding box center [275, 214] width 12 height 23
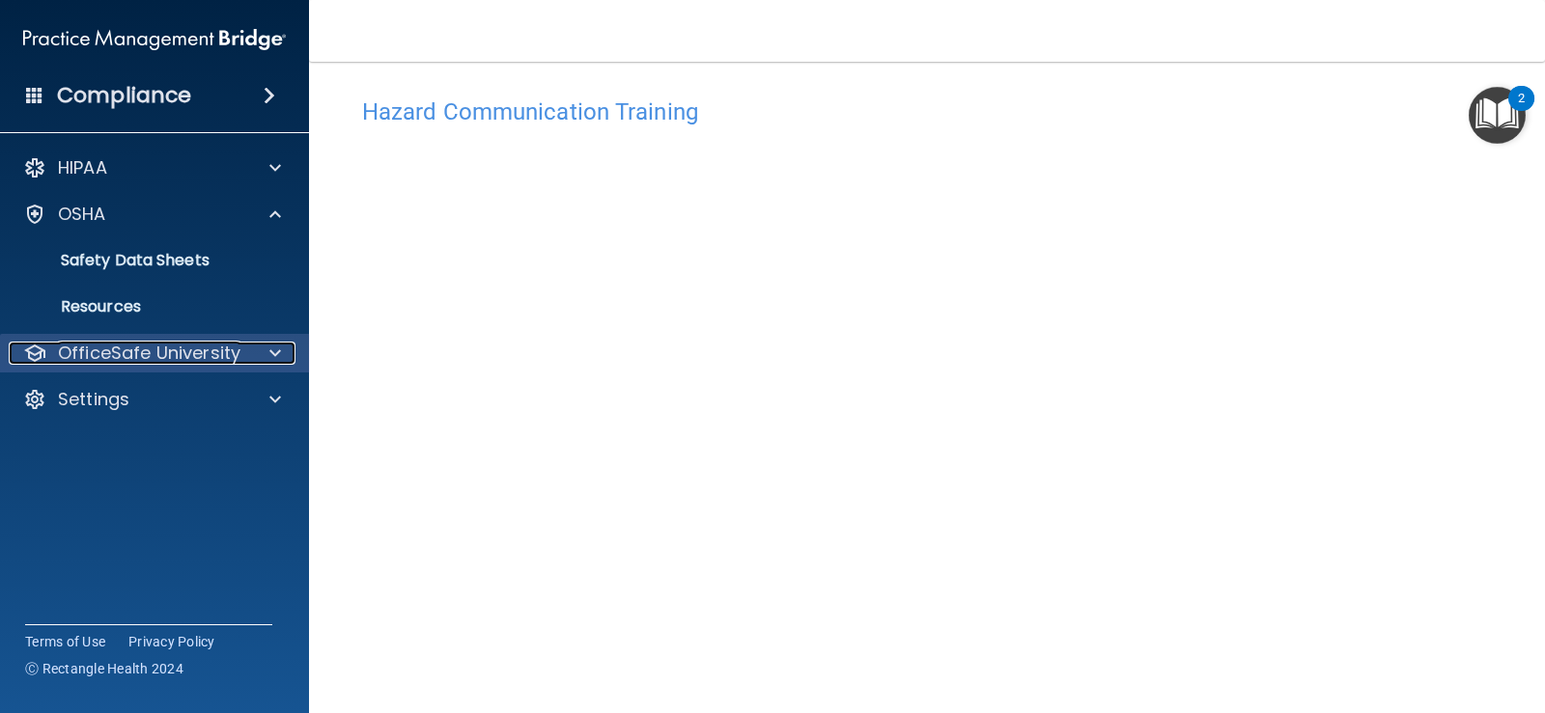
click at [271, 355] on span at bounding box center [275, 353] width 12 height 23
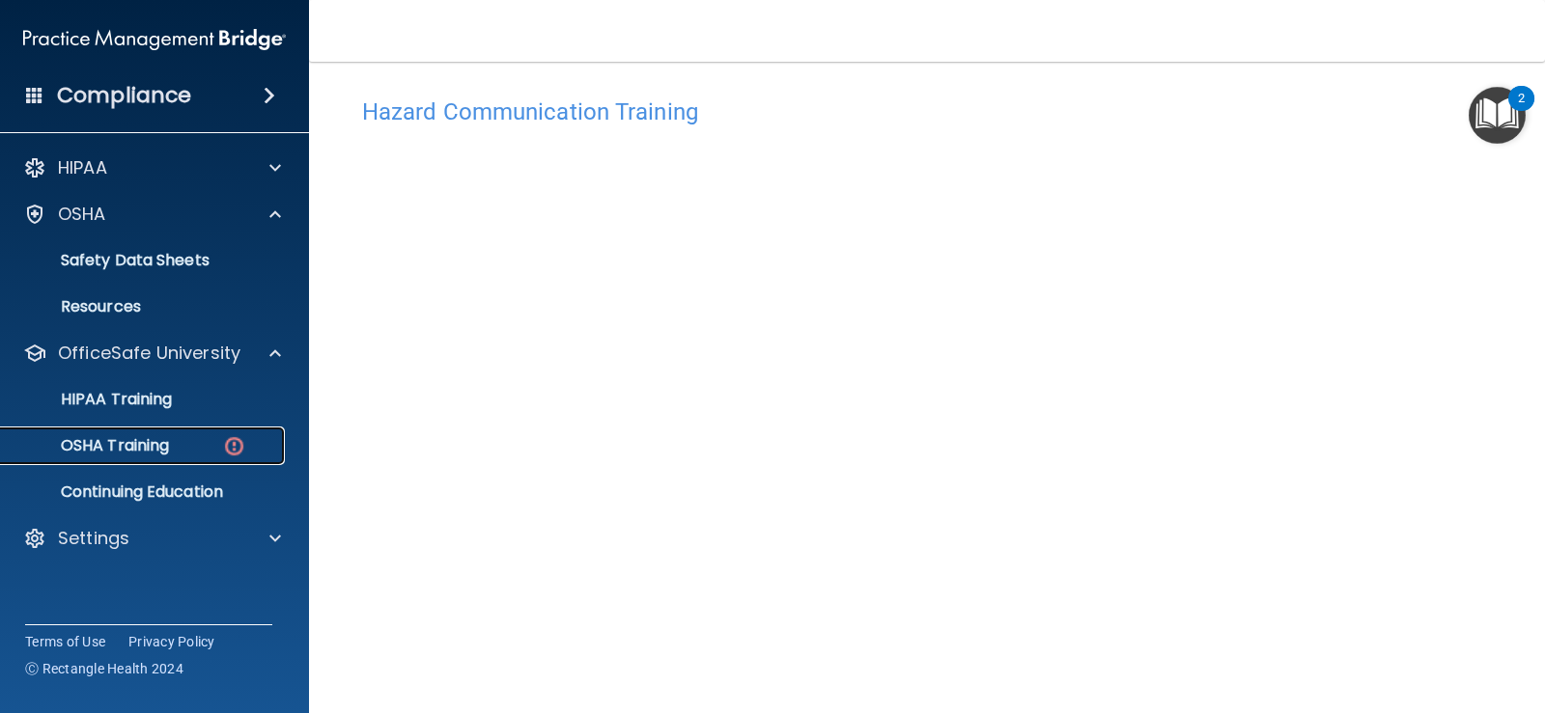
click at [144, 450] on p "OSHA Training" at bounding box center [91, 445] width 156 height 19
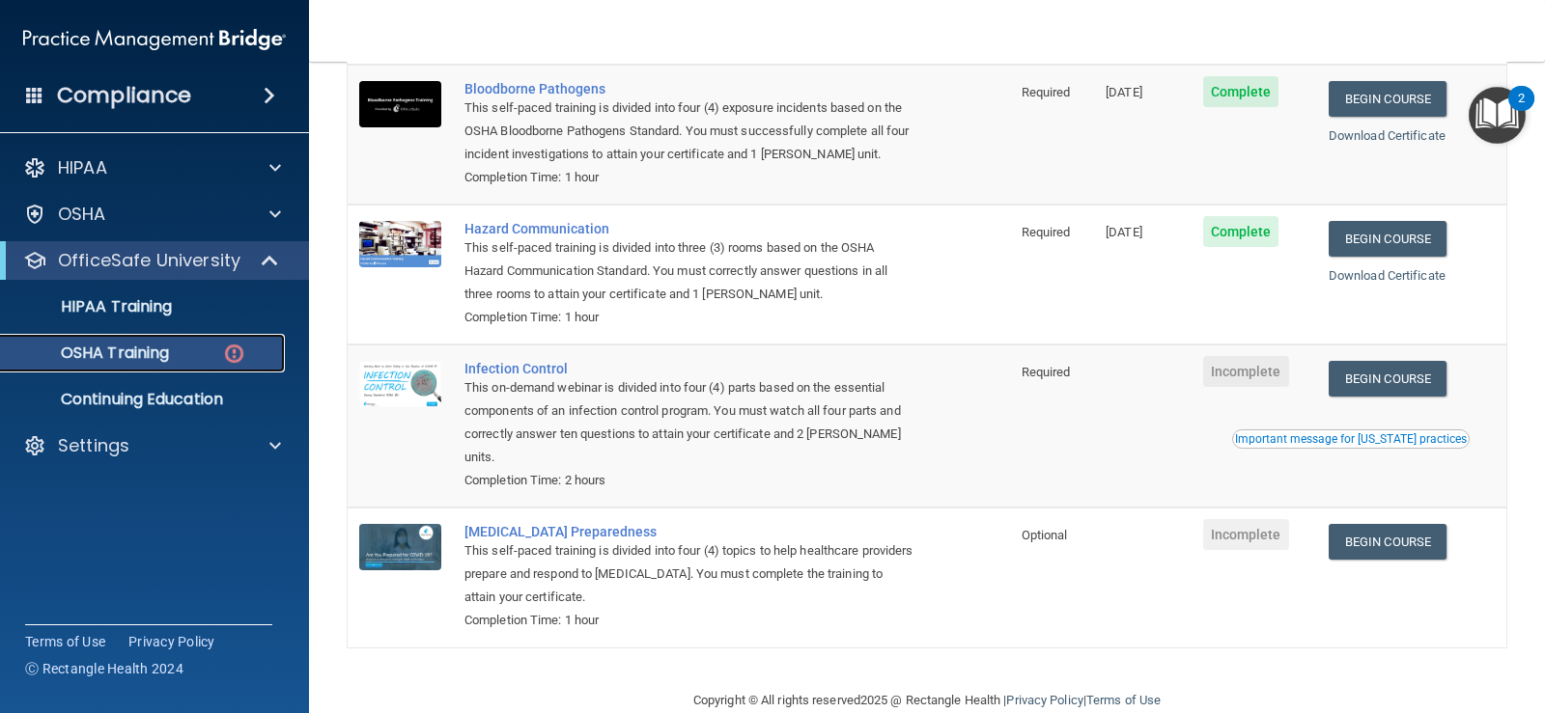
scroll to position [244, 0]
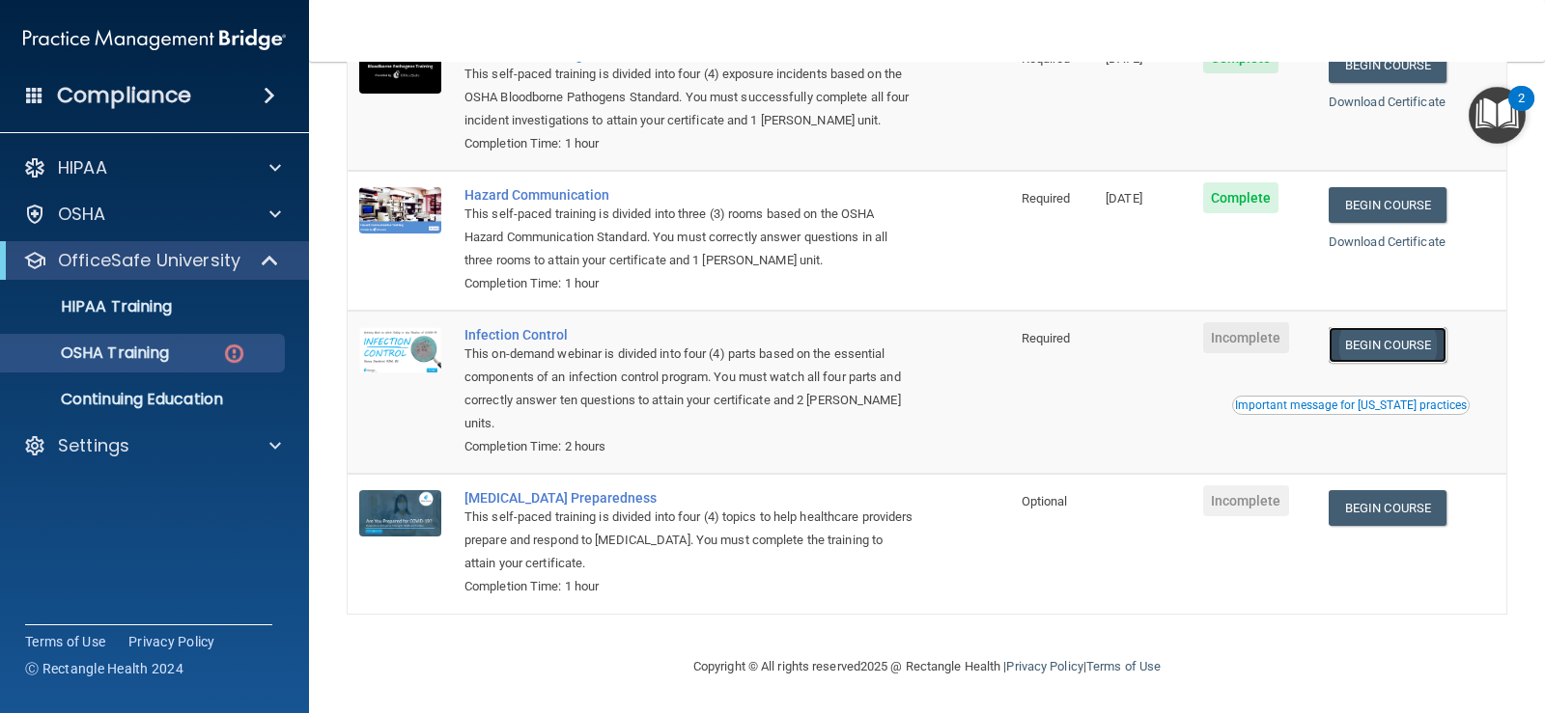
click at [1413, 345] on link "Begin Course" at bounding box center [1388, 345] width 118 height 36
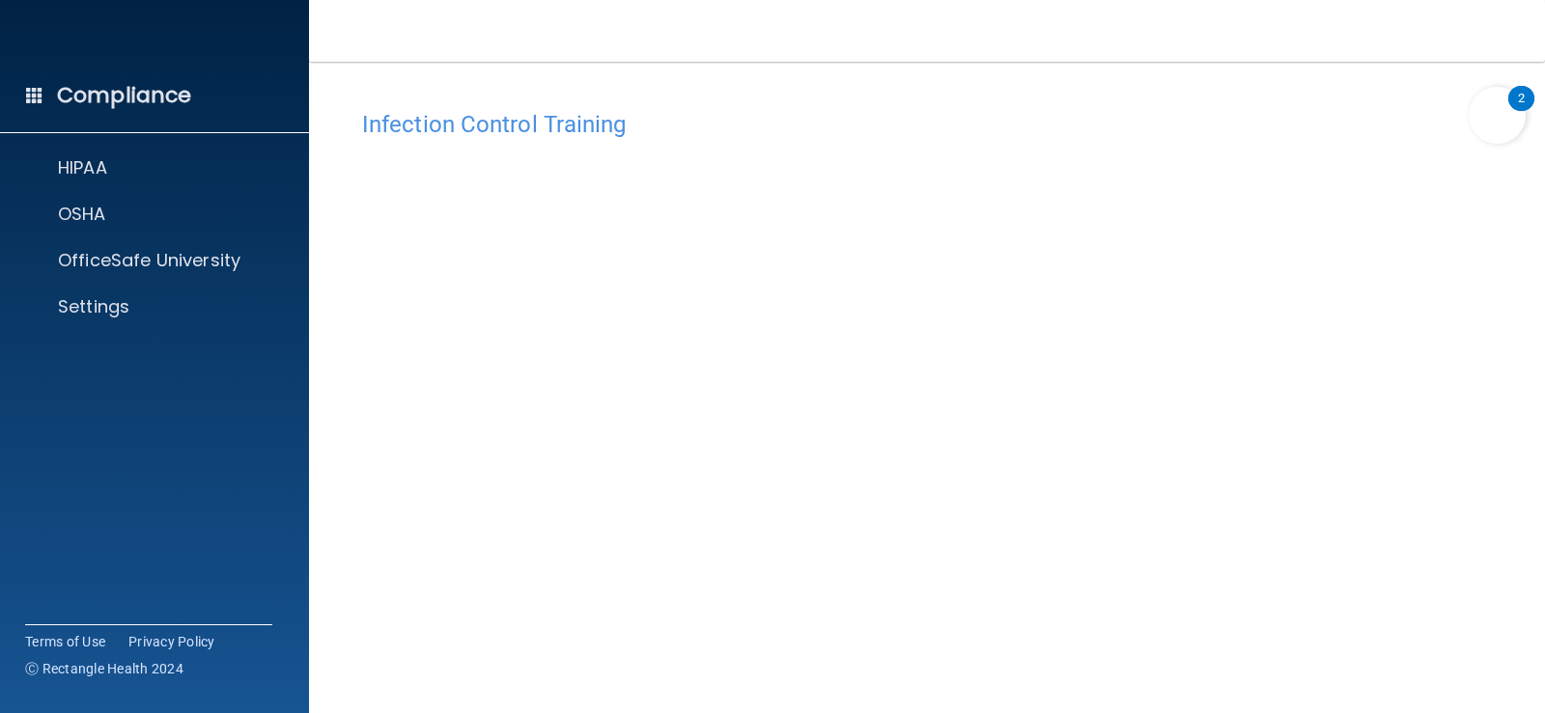
scroll to position [97, 0]
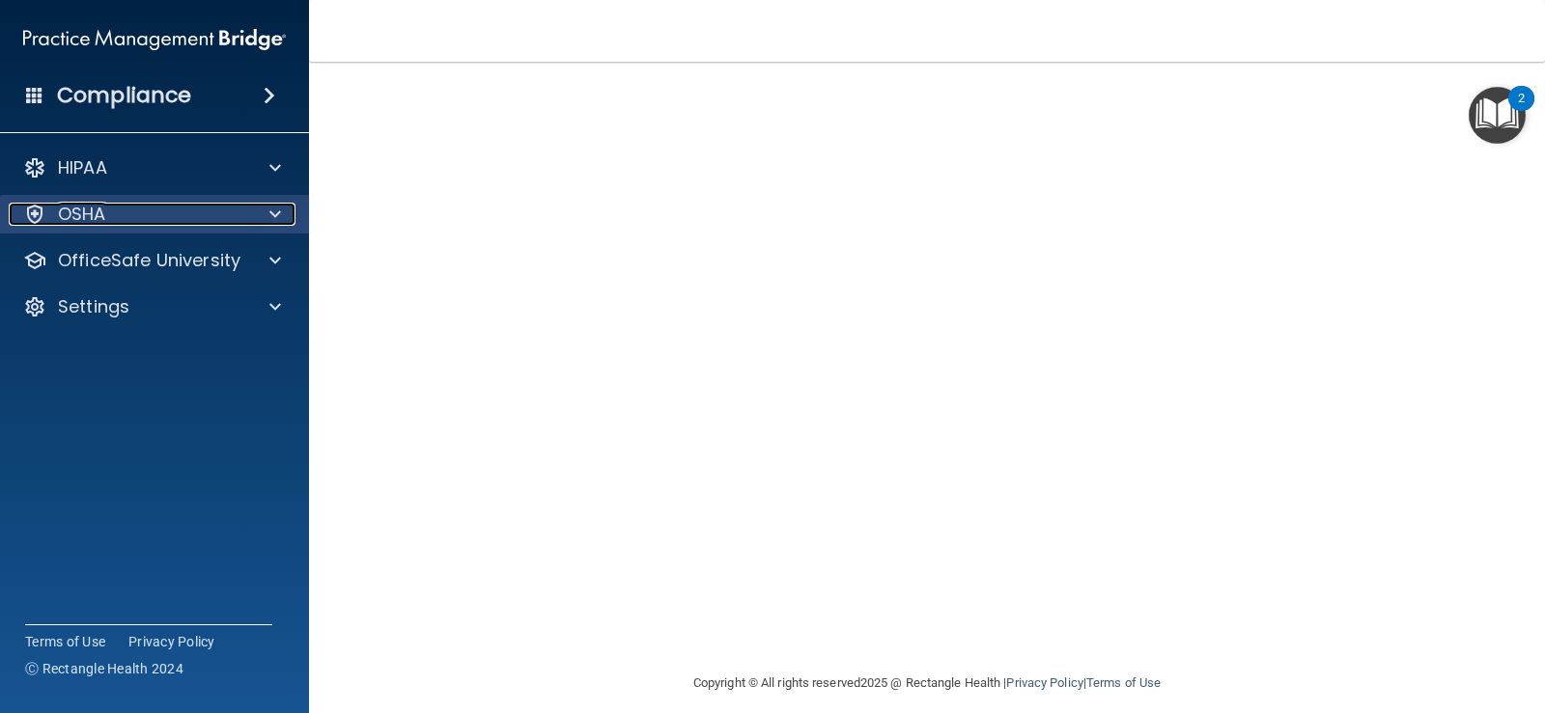
click at [79, 205] on p "OSHA" at bounding box center [82, 214] width 48 height 23
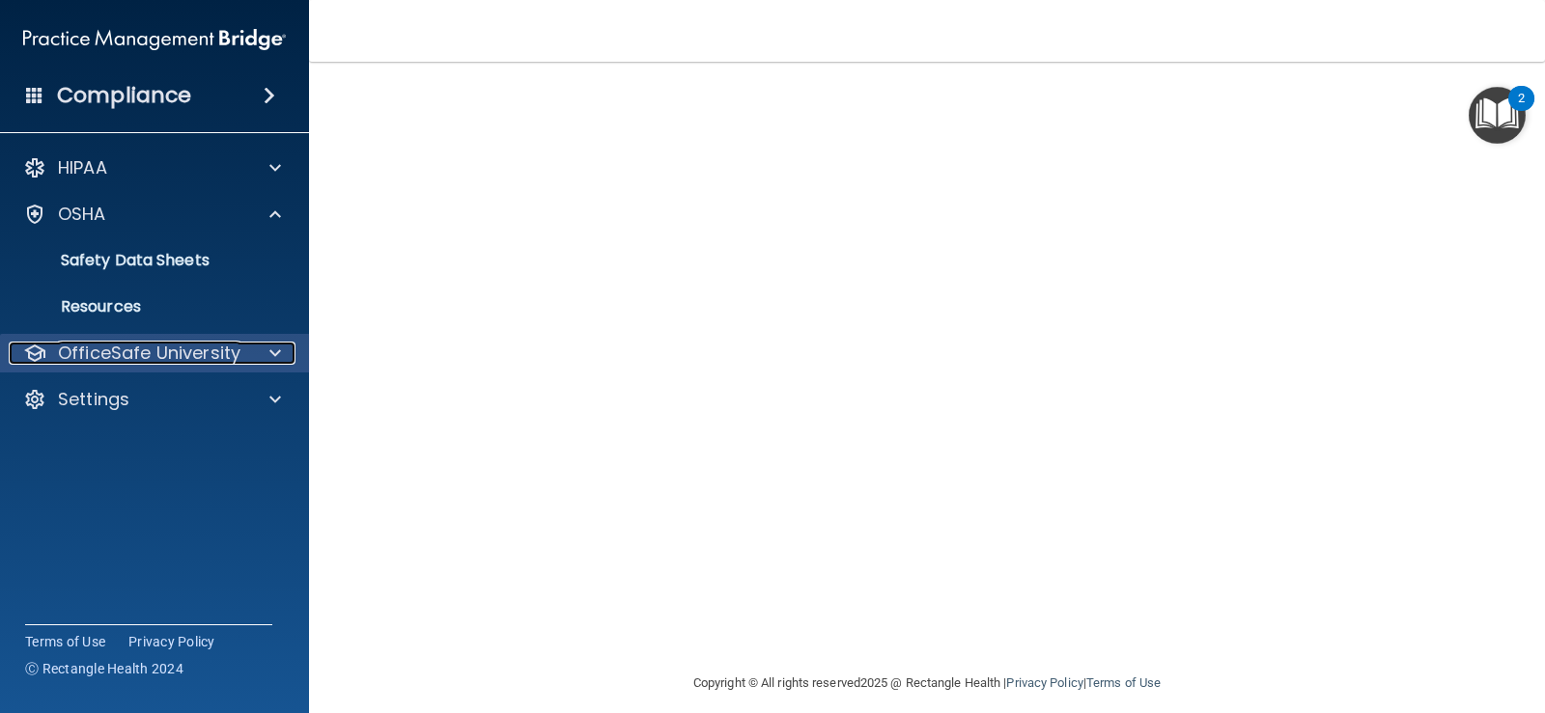
click at [112, 343] on p "OfficeSafe University" at bounding box center [149, 353] width 182 height 23
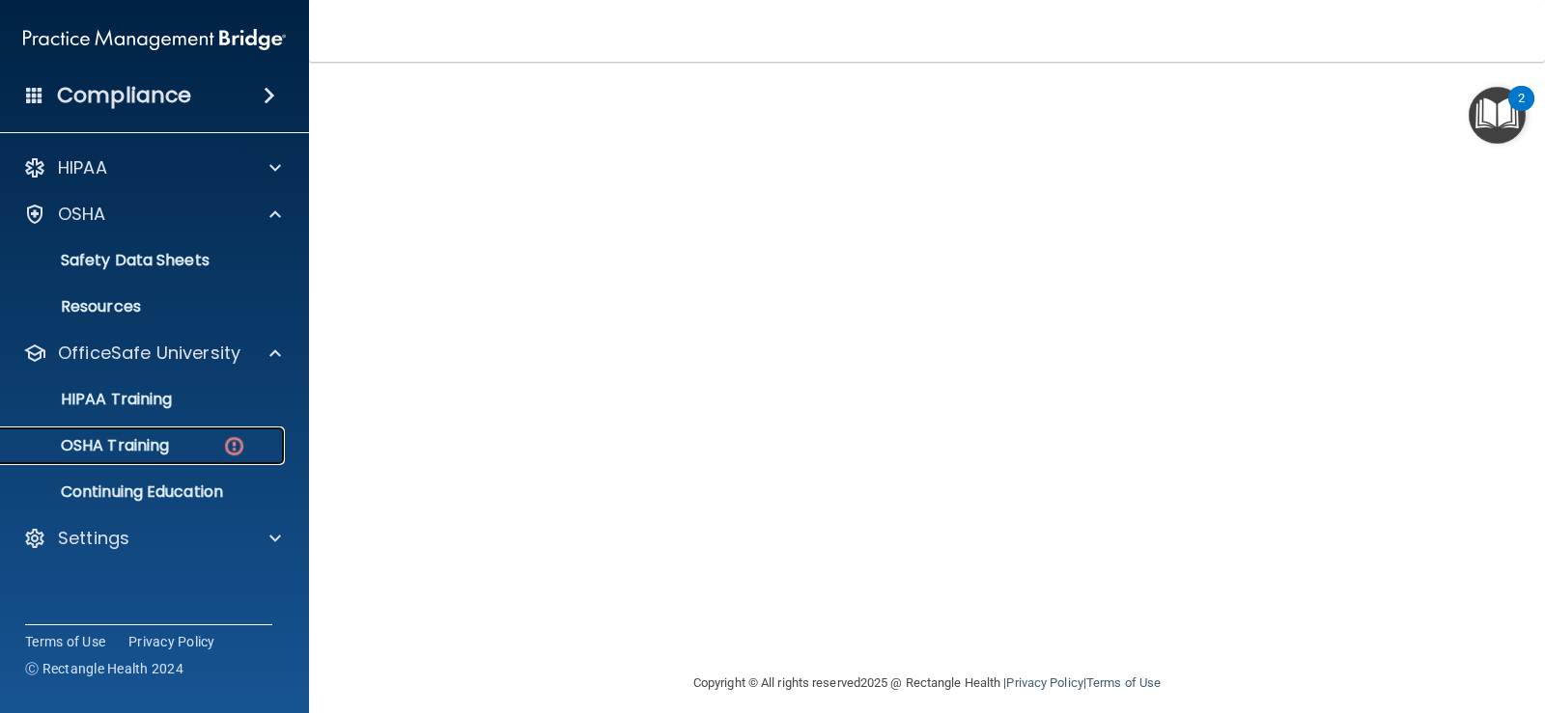
click at [163, 447] on p "OSHA Training" at bounding box center [91, 445] width 156 height 19
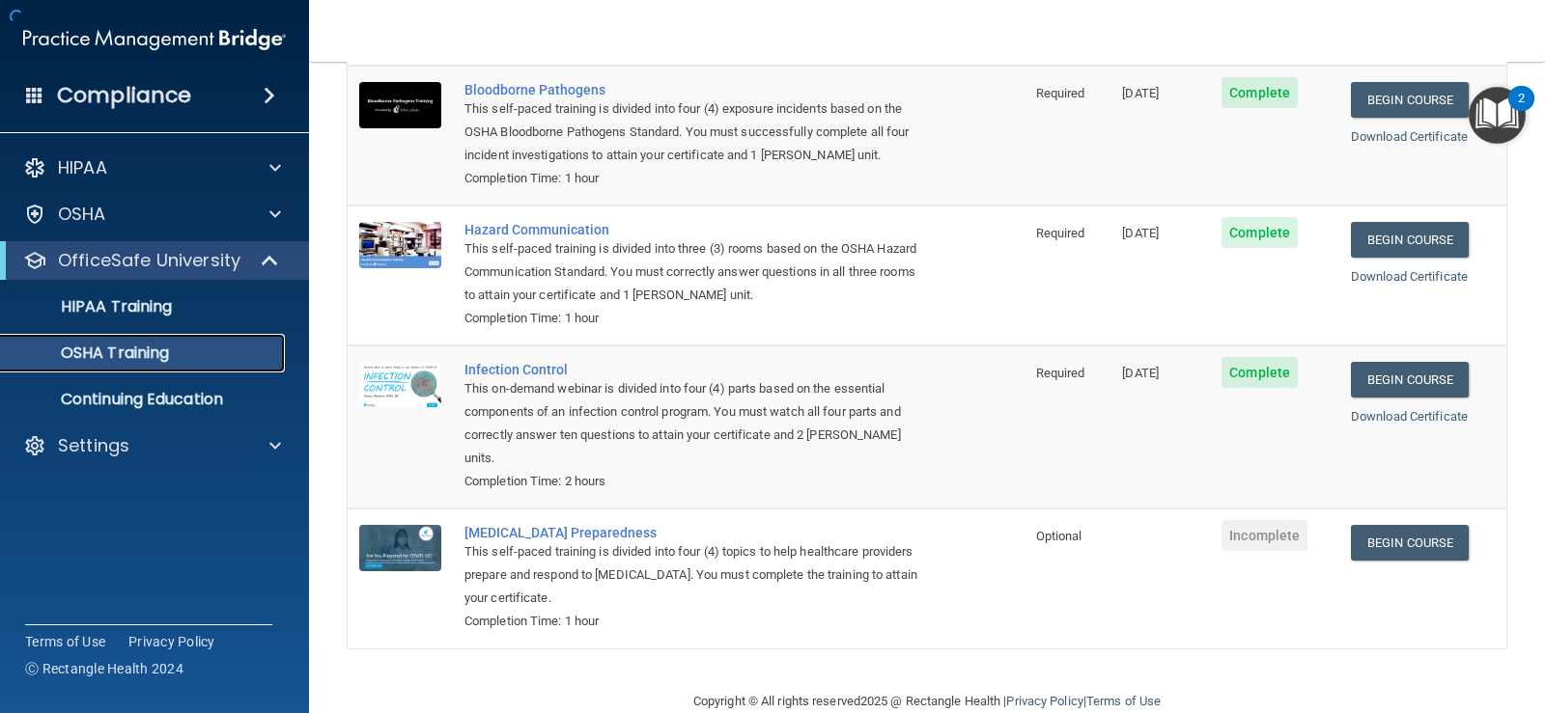
scroll to position [174, 0]
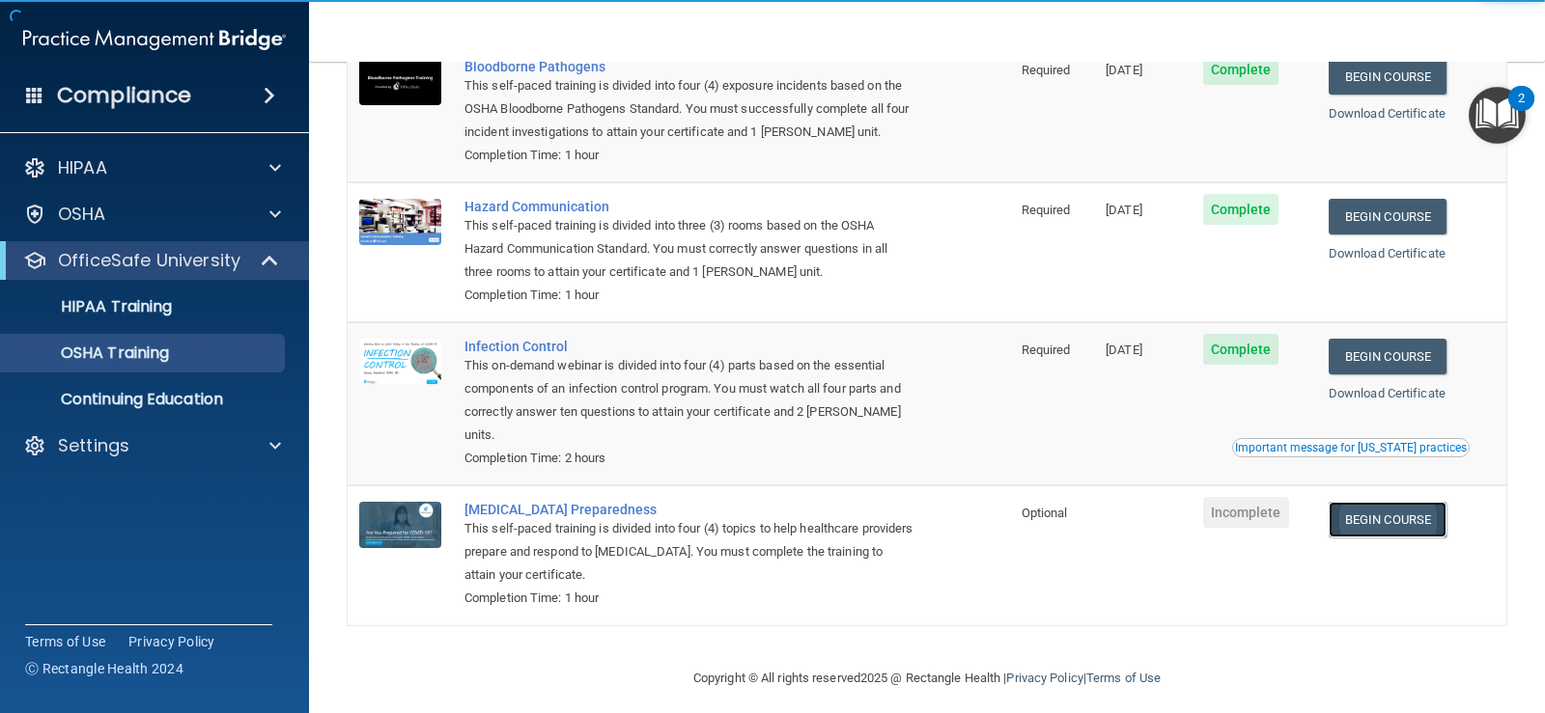
click at [1386, 525] on link "Begin Course" at bounding box center [1388, 520] width 118 height 36
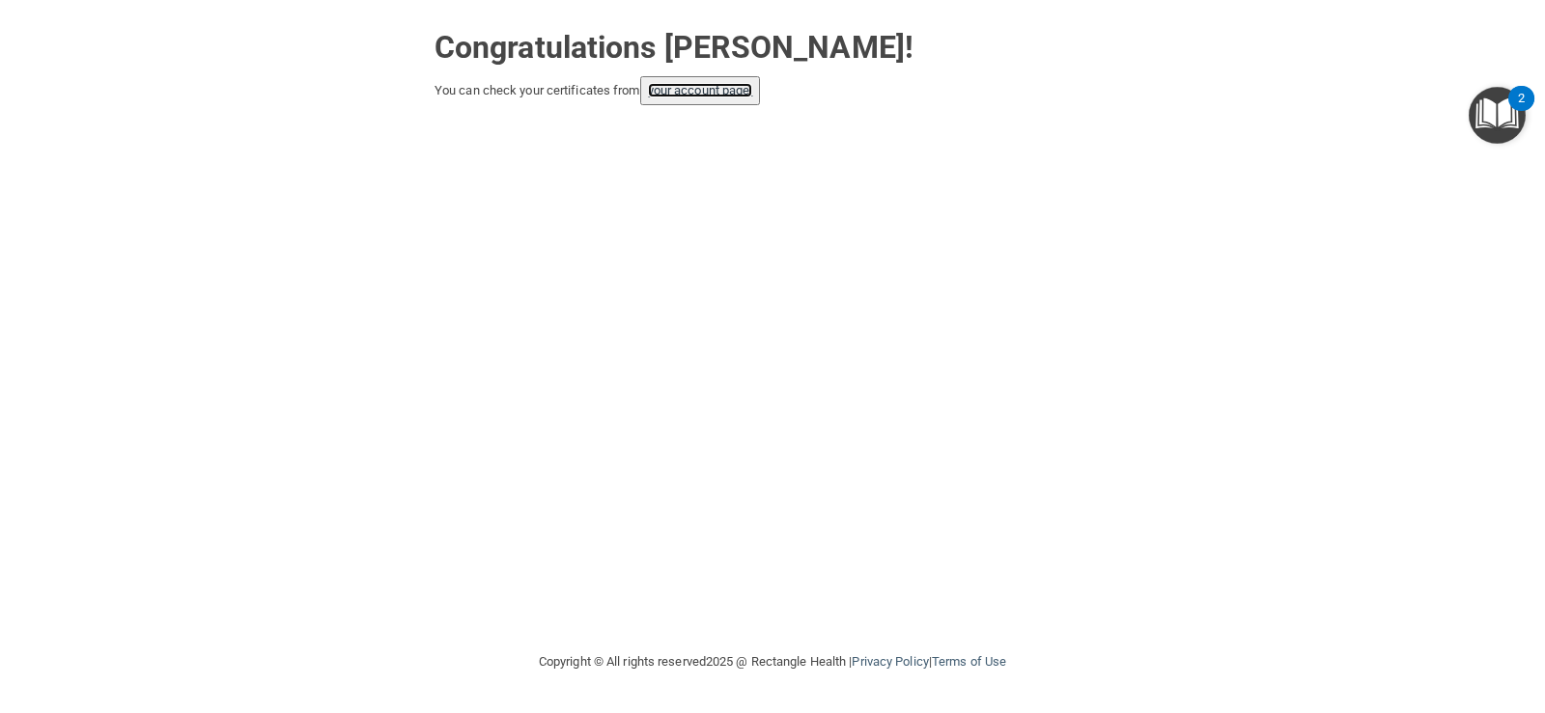
click at [721, 87] on link "your account page!" at bounding box center [700, 90] width 105 height 14
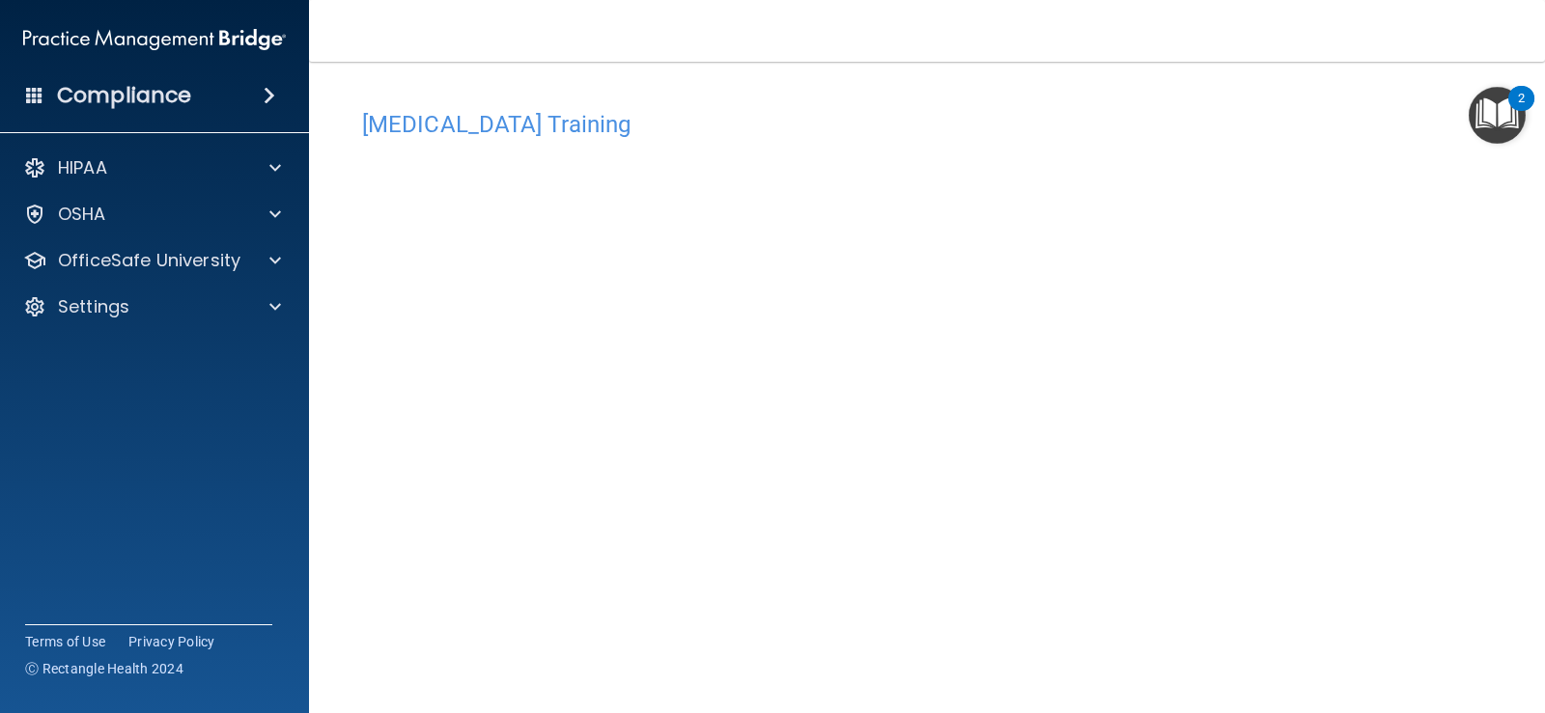
click at [1069, 94] on div "[MEDICAL_DATA] Training This course doesn’t expire until . Are you sure you wan…" at bounding box center [927, 415] width 1159 height 668
click at [336, 331] on main "[MEDICAL_DATA] Training This course doesn’t expire until . Are you sure you wan…" at bounding box center [927, 388] width 1236 height 652
click at [264, 259] on div at bounding box center [272, 260] width 48 height 23
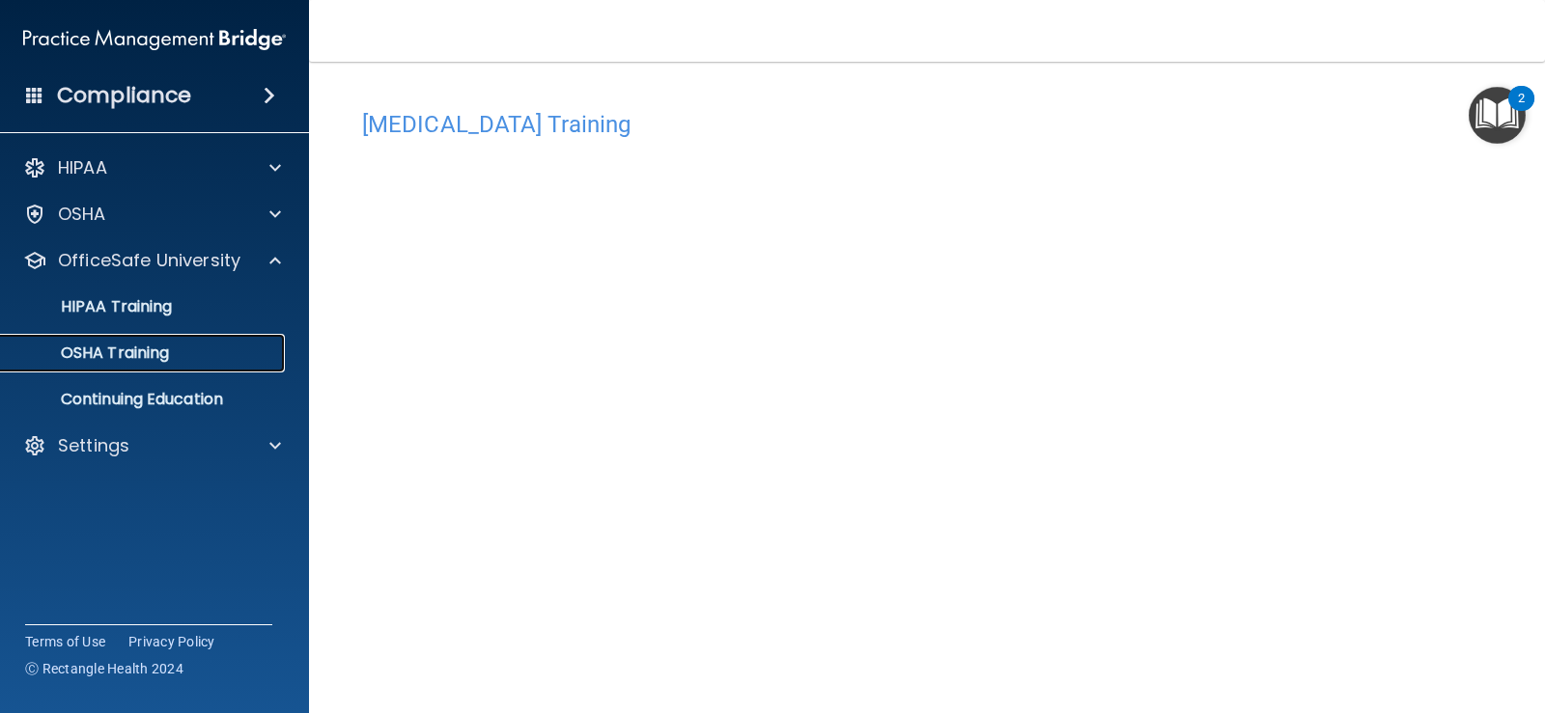
drag, startPoint x: 137, startPoint y: 347, endPoint x: 321, endPoint y: 334, distance: 183.9
click at [137, 347] on p "OSHA Training" at bounding box center [91, 353] width 156 height 19
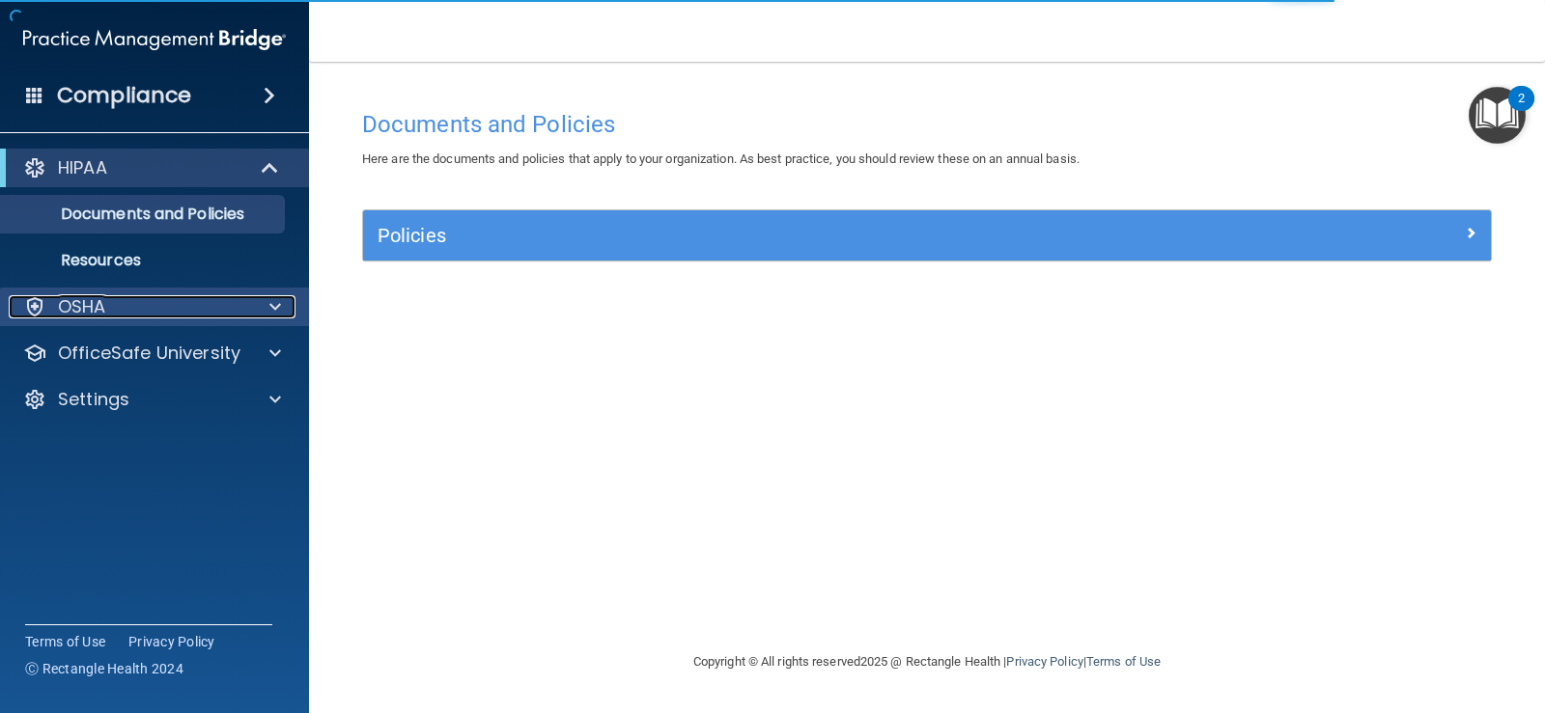
click at [282, 306] on div at bounding box center [272, 306] width 48 height 23
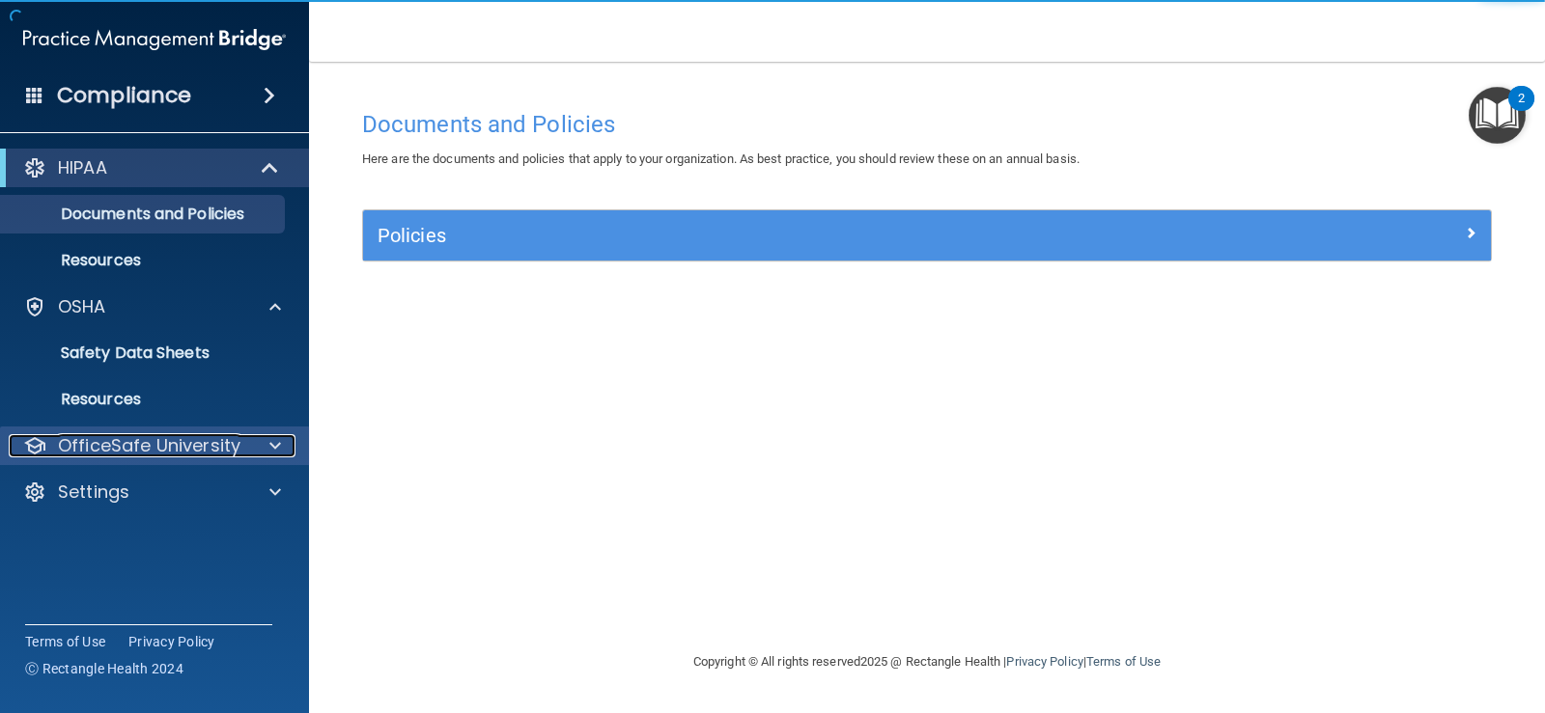
click at [246, 440] on div "OfficeSafe University" at bounding box center [128, 445] width 239 height 23
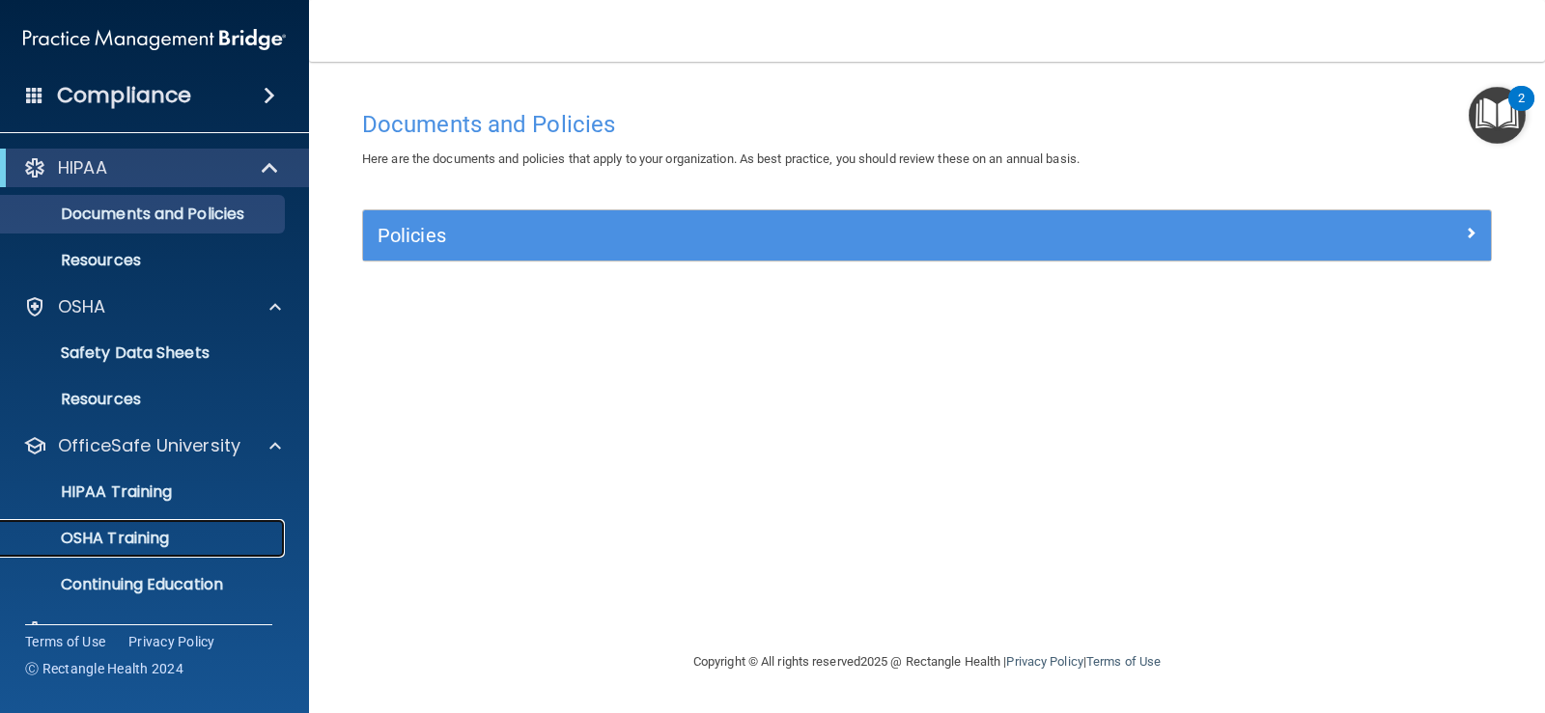
click at [151, 543] on p "OSHA Training" at bounding box center [91, 538] width 156 height 19
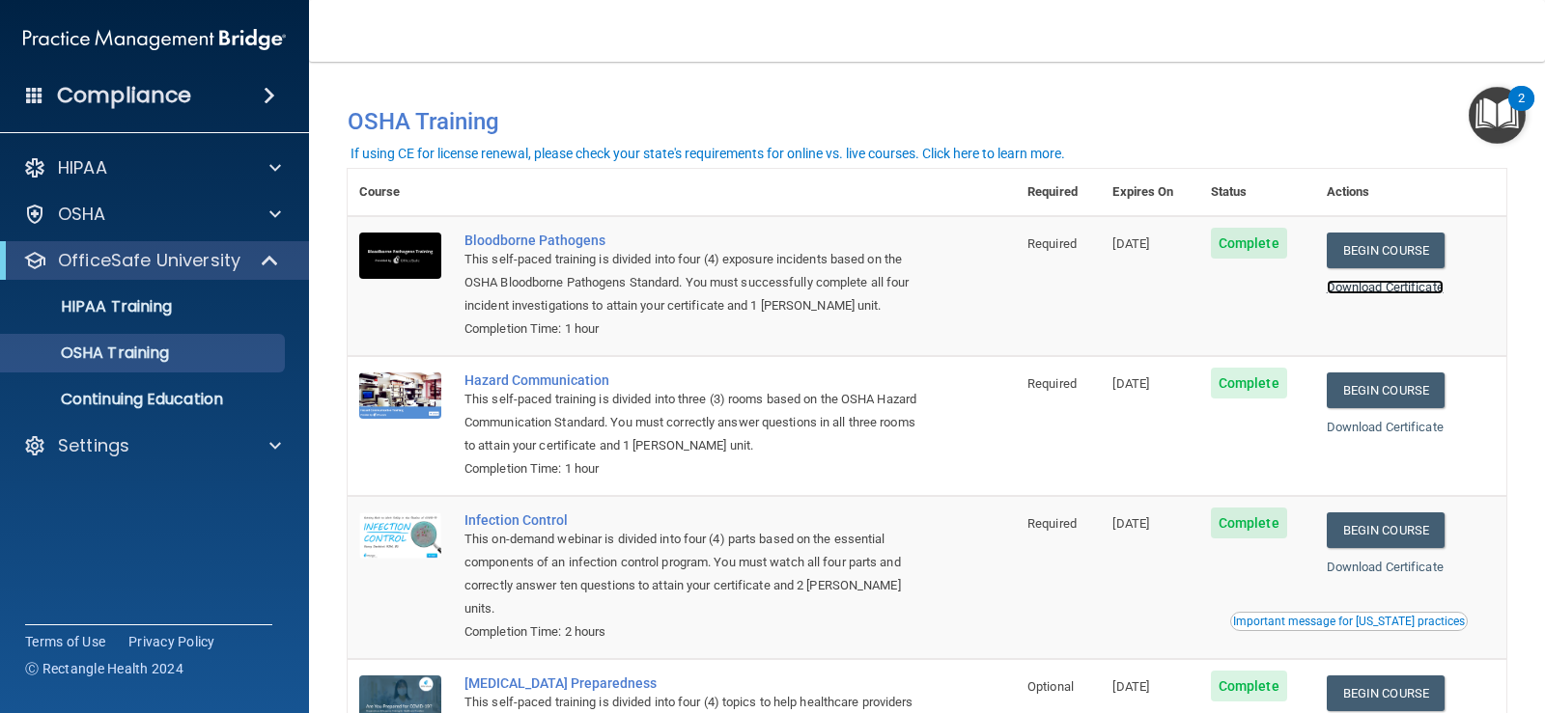
click at [1351, 289] on link "Download Certificate" at bounding box center [1385, 287] width 117 height 14
click at [1410, 427] on link "Download Certificate" at bounding box center [1385, 427] width 117 height 14
click at [1379, 570] on link "Download Certificate" at bounding box center [1385, 567] width 117 height 14
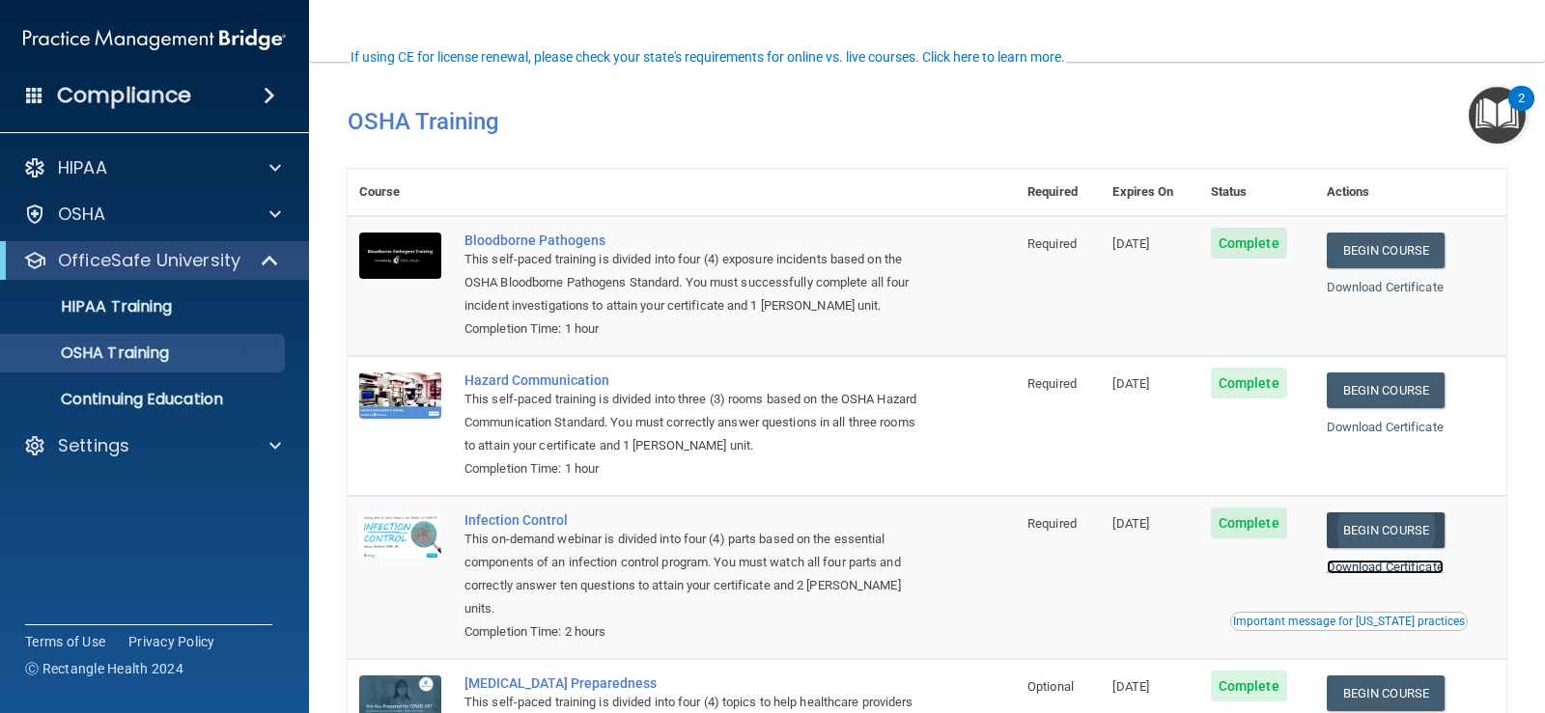
scroll to position [97, 0]
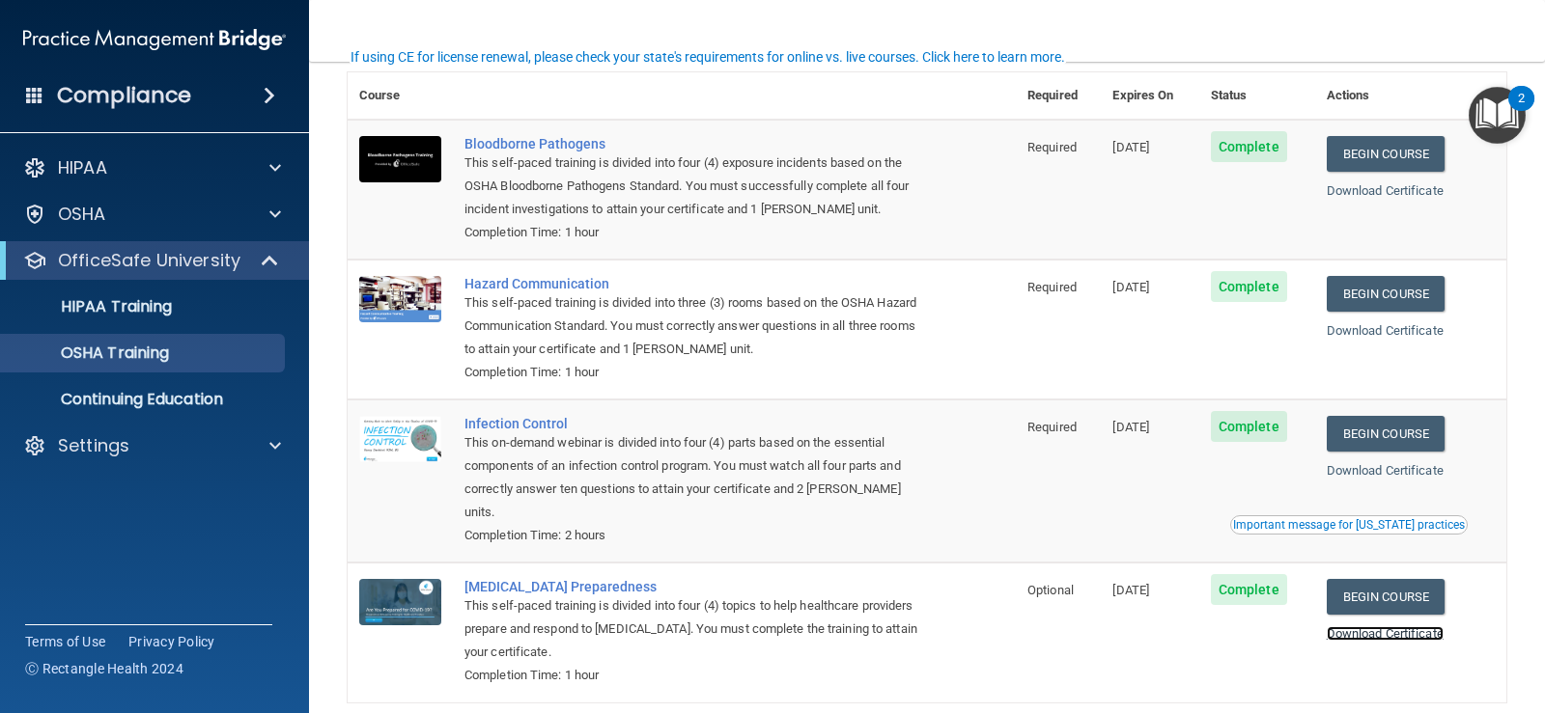
click at [1398, 627] on link "Download Certificate" at bounding box center [1385, 634] width 117 height 14
